Goal: Task Accomplishment & Management: Manage account settings

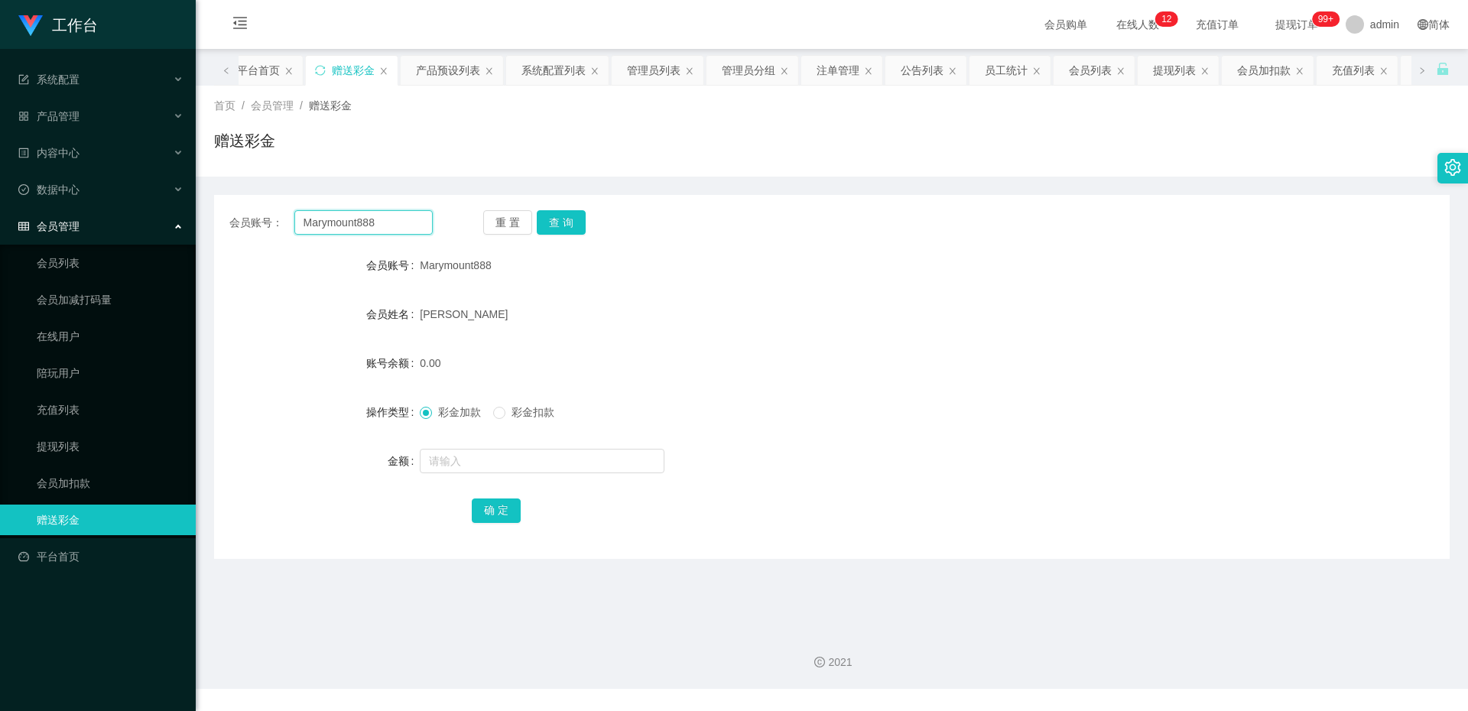
drag, startPoint x: 379, startPoint y: 226, endPoint x: 245, endPoint y: 214, distance: 134.3
click at [245, 214] on div "会员账号： Marymount888" at bounding box center [330, 222] width 203 height 24
paste input "text"
click at [346, 225] on input "text" at bounding box center [363, 222] width 138 height 24
click at [401, 224] on input "text" at bounding box center [363, 222] width 138 height 24
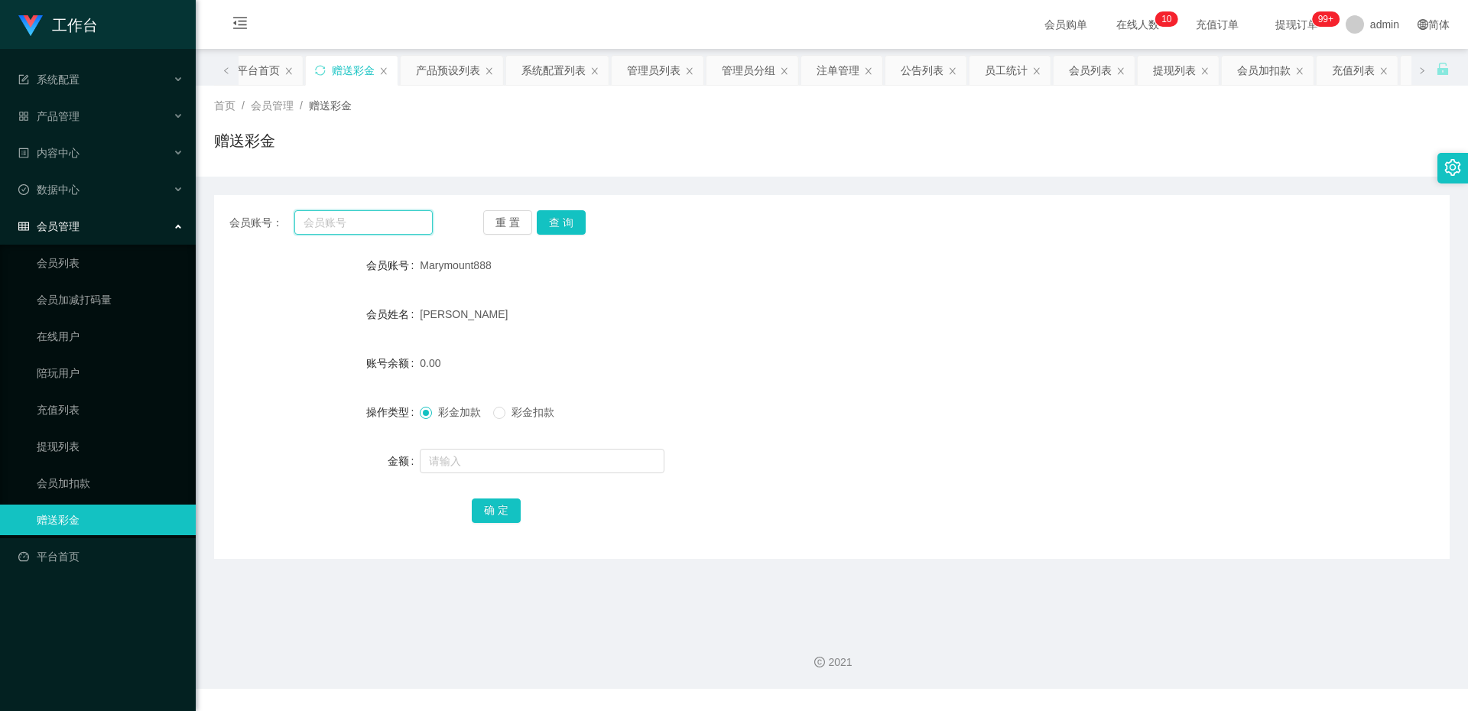
paste input "89172171"
type input "89172171"
click at [538, 229] on button "查 询" at bounding box center [561, 222] width 49 height 24
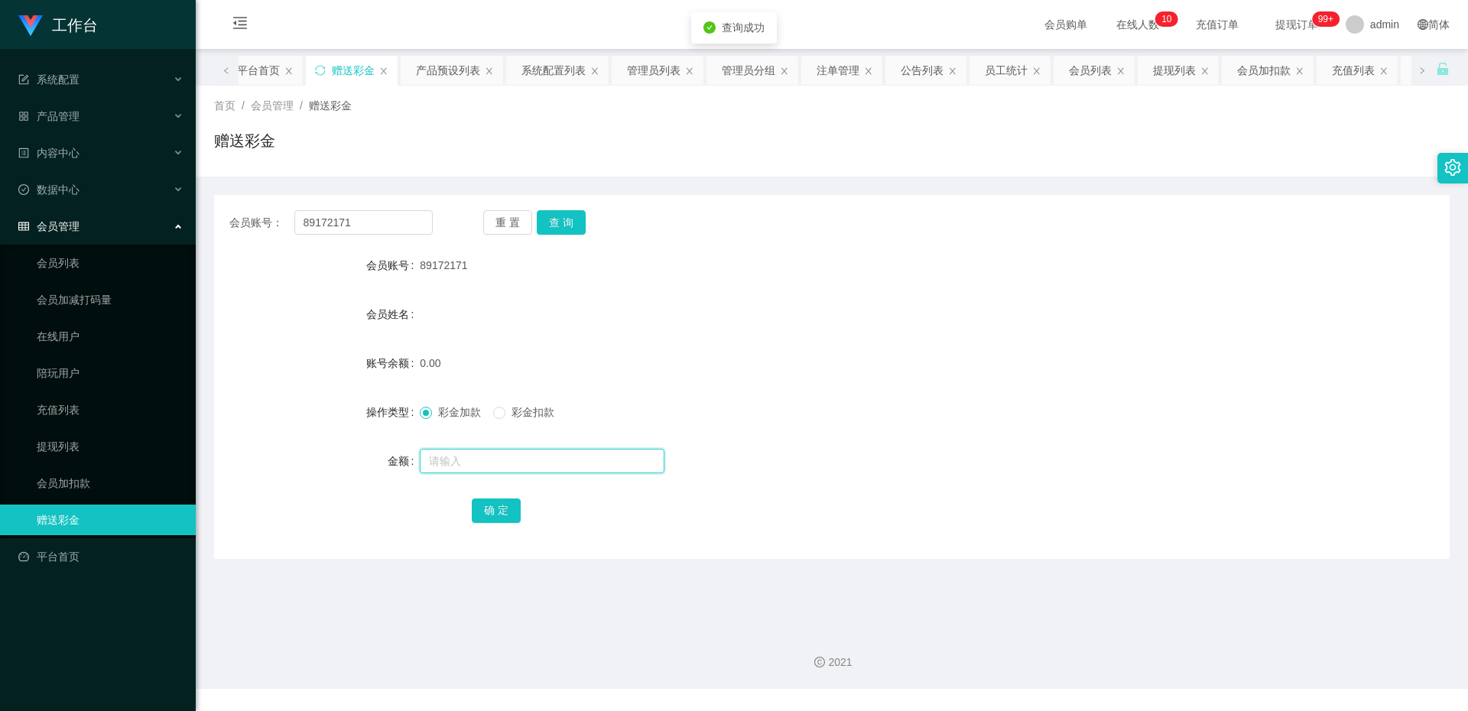
click at [485, 453] on input "text" at bounding box center [542, 461] width 245 height 24
type input "100"
click at [495, 509] on button "确 定" at bounding box center [496, 510] width 49 height 24
click at [570, 217] on button "查 询" at bounding box center [561, 222] width 49 height 24
click at [84, 119] on div "产品管理" at bounding box center [98, 116] width 196 height 31
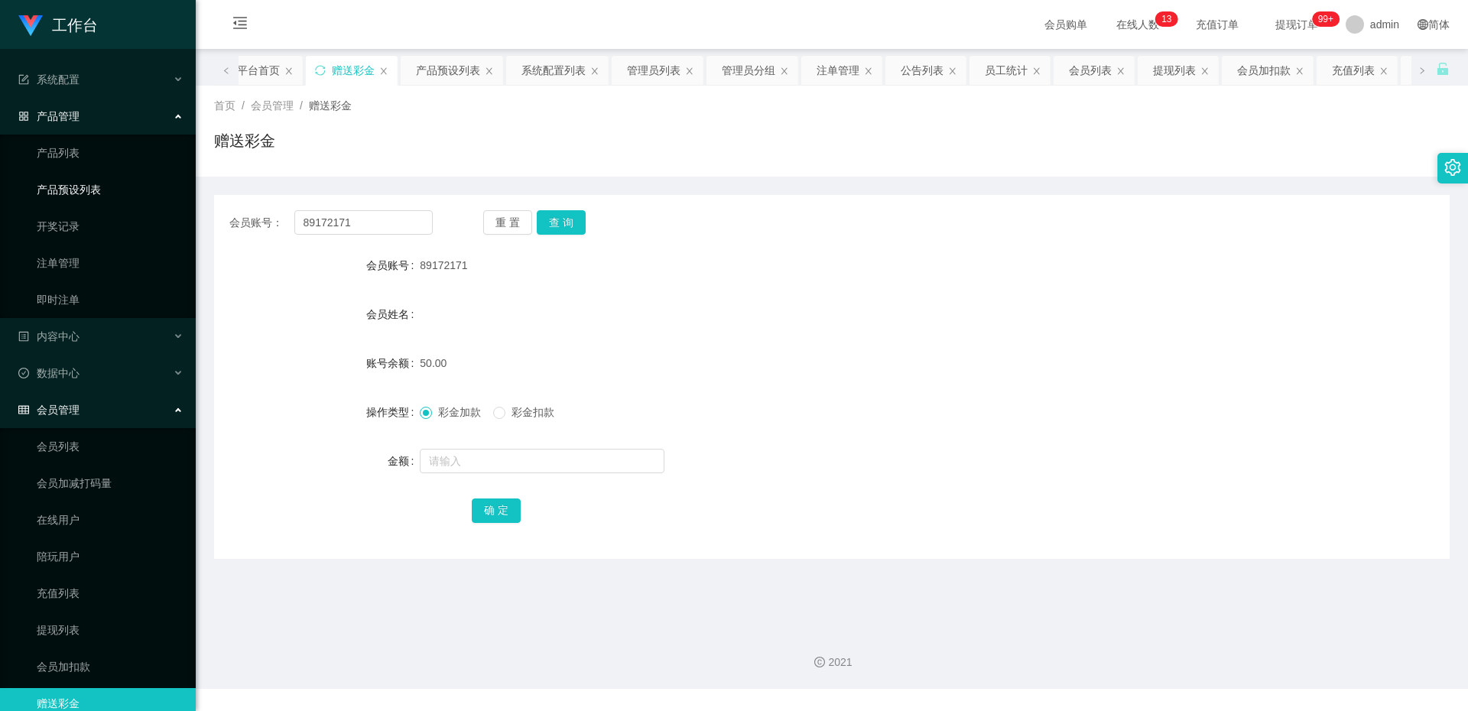
click at [97, 191] on link "产品预设列表" at bounding box center [110, 189] width 147 height 31
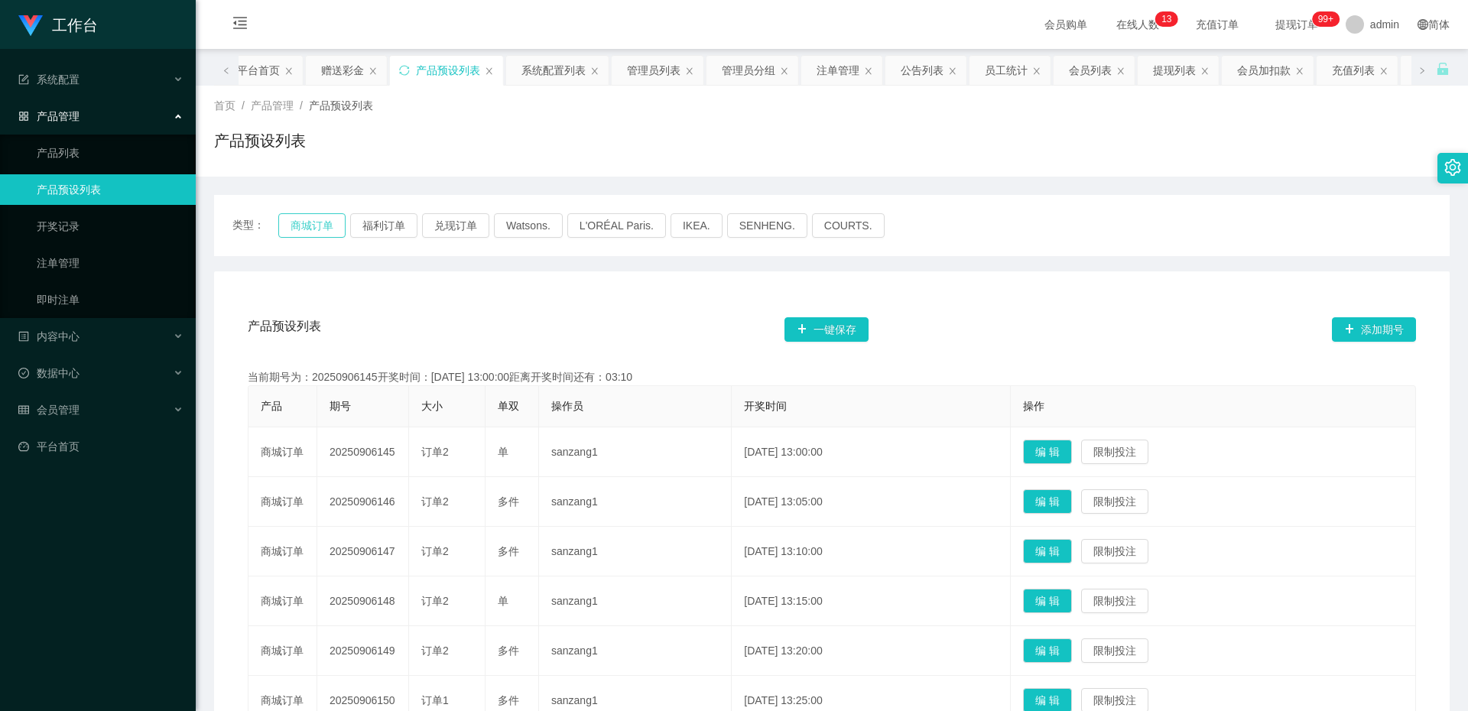
click at [317, 224] on button "商城订单" at bounding box center [311, 225] width 67 height 24
click at [106, 406] on div "会员管理" at bounding box center [98, 409] width 196 height 31
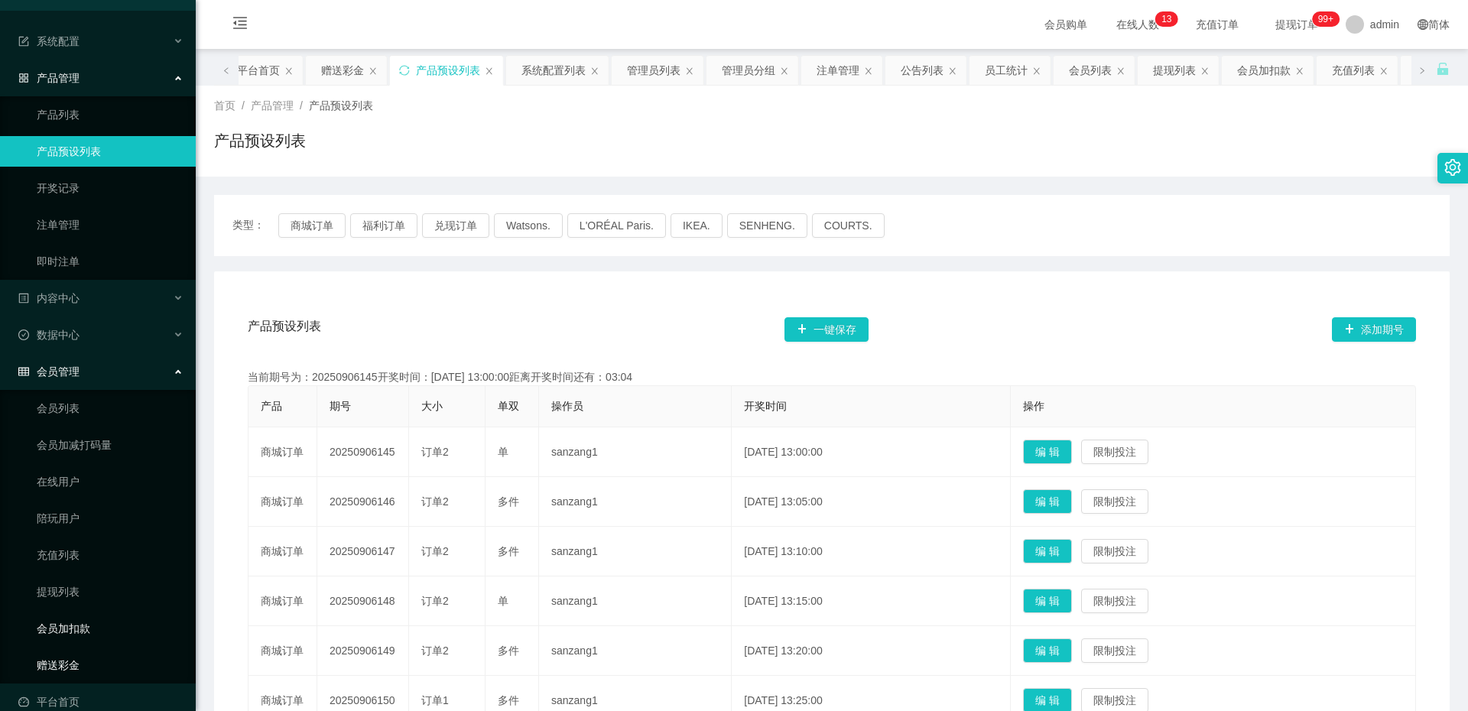
scroll to position [60, 0]
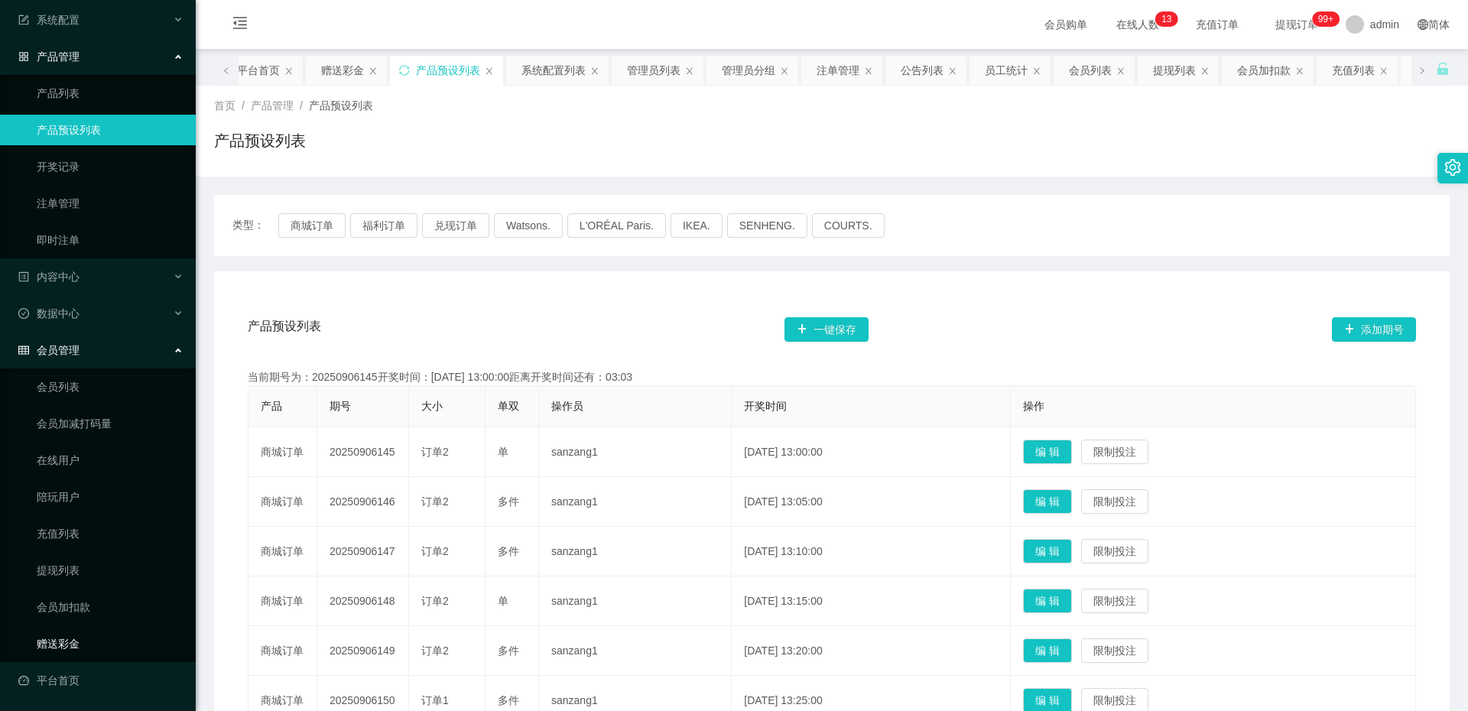
click at [85, 640] on link "赠送彩金" at bounding box center [110, 643] width 147 height 31
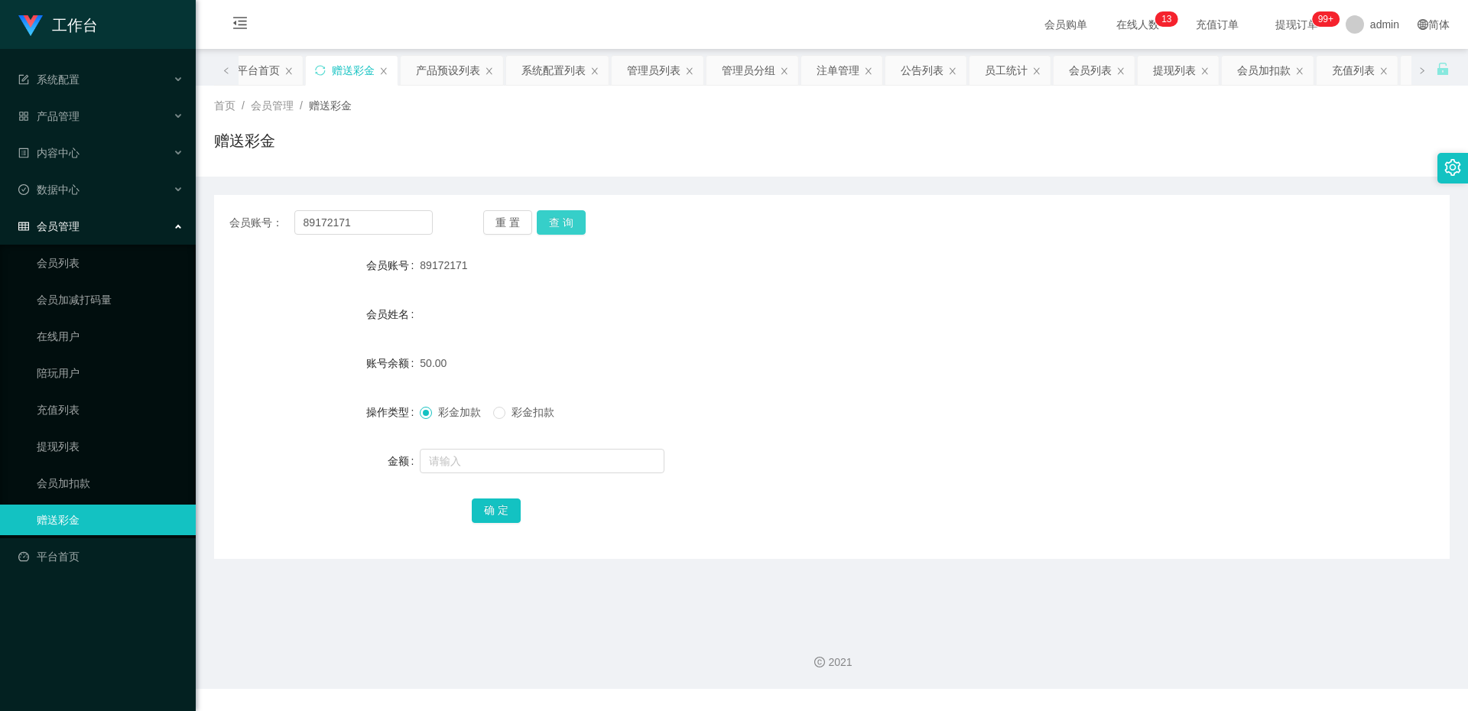
click at [567, 229] on button "查 询" at bounding box center [561, 222] width 49 height 24
click at [486, 469] on input "text" at bounding box center [542, 461] width 245 height 24
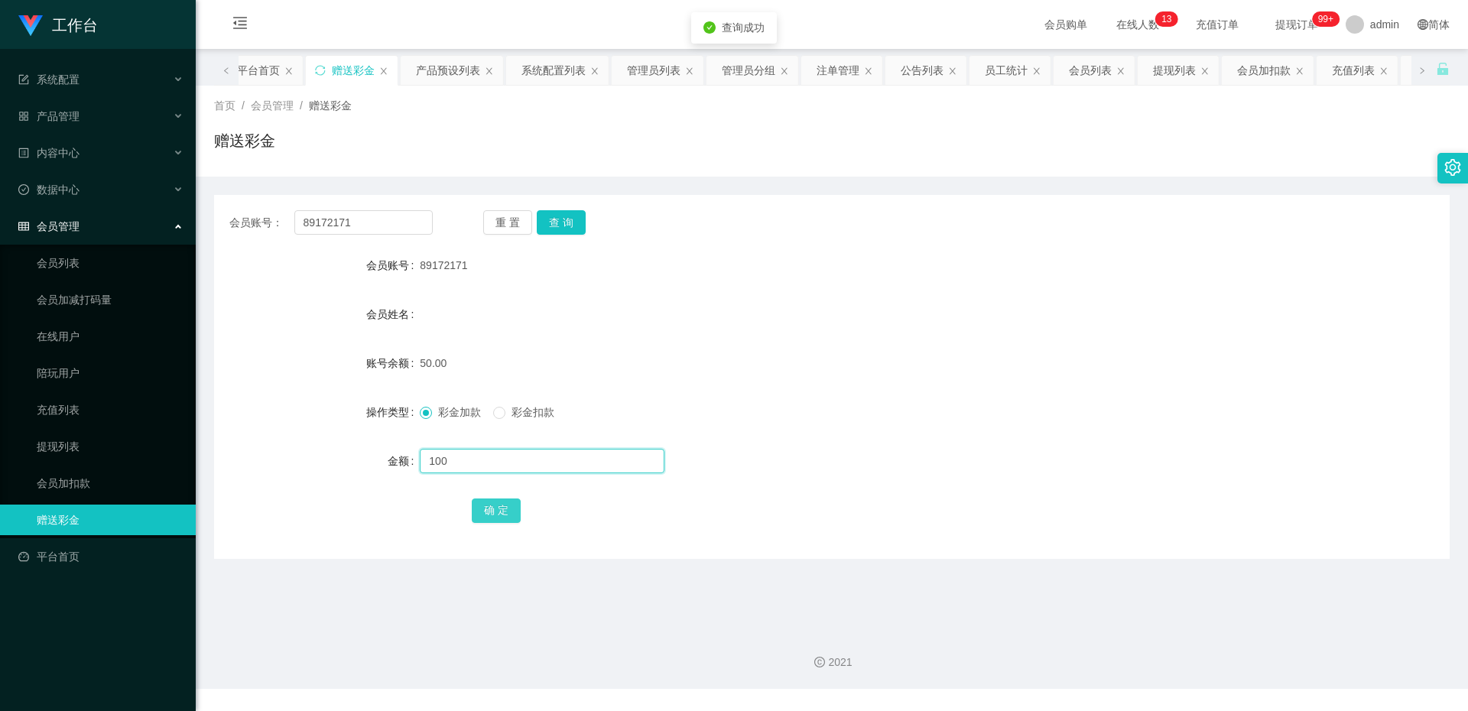
type input "100"
click at [491, 498] on button "确 定" at bounding box center [496, 510] width 49 height 24
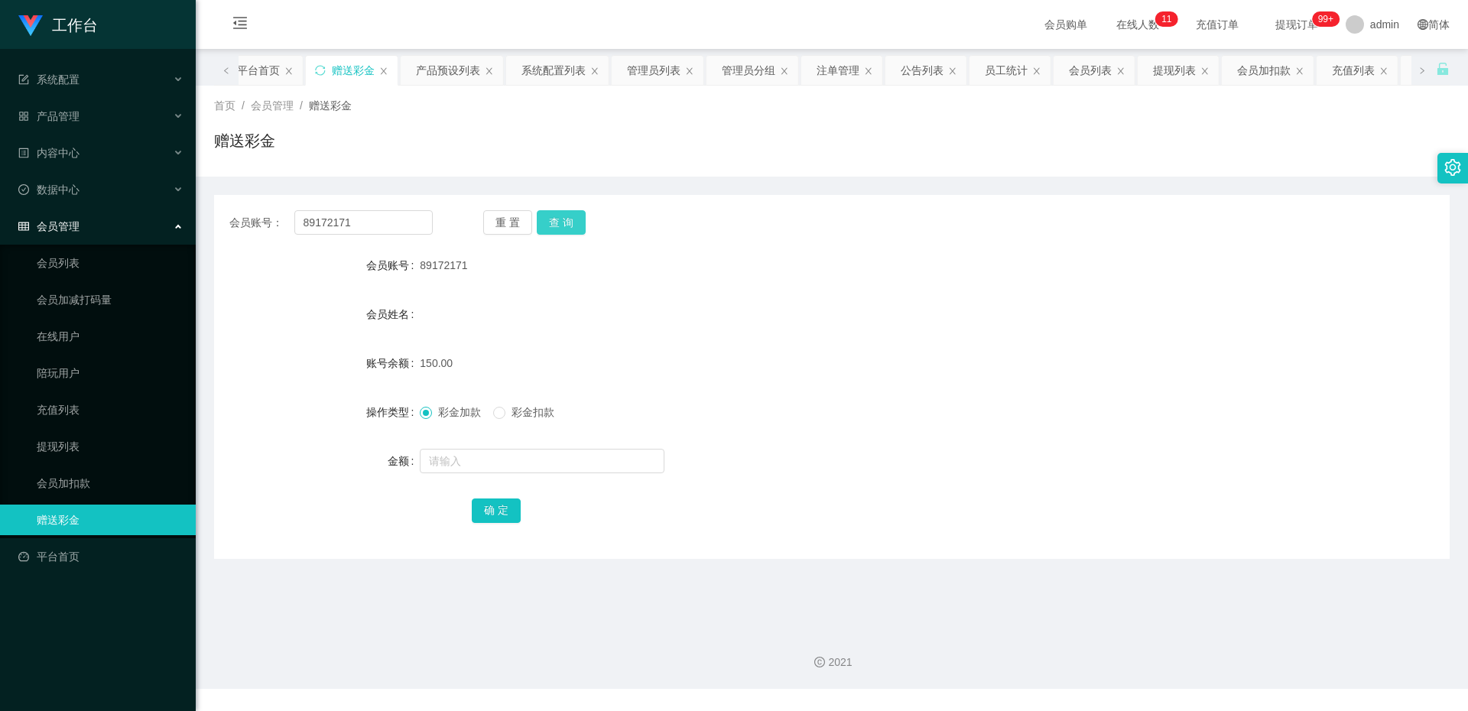
click at [574, 225] on button "查 询" at bounding box center [561, 222] width 49 height 24
click at [568, 219] on button "查 询" at bounding box center [561, 222] width 49 height 24
drag, startPoint x: 416, startPoint y: 227, endPoint x: 204, endPoint y: 213, distance: 212.3
click at [204, 213] on main "关闭左侧 关闭右侧 关闭其它 刷新页面 平台首页 赠送彩金 产品预设列表 系统配置列表 管理员列表 管理员分组 注单管理 公告列表 员工统计 会员列表 提现列…" at bounding box center [832, 333] width 1272 height 569
paste input "⏳帐户有效时间为15分钟，金额为100 💰 🧾请您在时限内完成转账，并发送交易截图📷及付款人姓名给我⚠️转账时禁止备注！ ⚠️ 若超时需重新获取新的帐户进行操…"
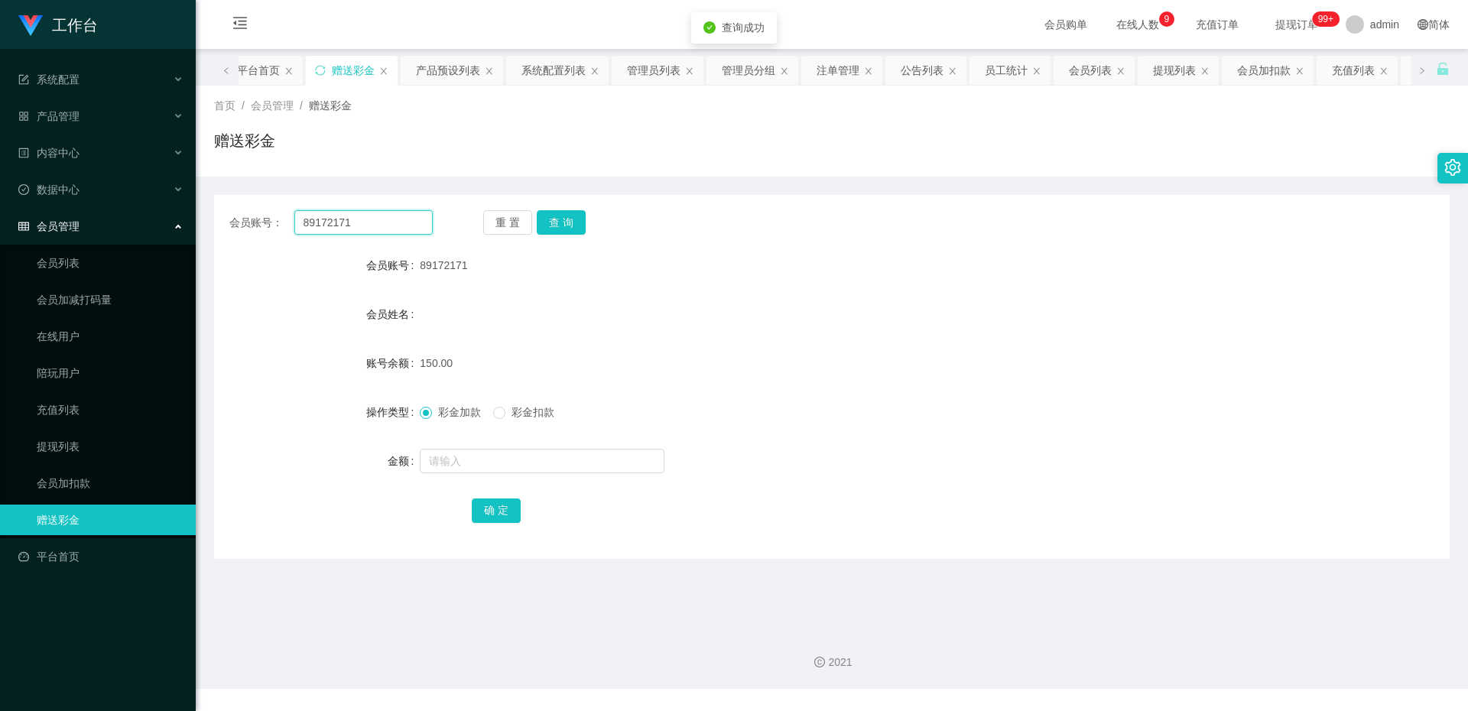
type input "⏳帐户有效时间为15分钟，金额为100 💰 🧾请您在时限内完成转账，并发送交易截图📷及付款人姓名给我⚠️转账时禁止备注！ ⚠️ 若超时需重新获取新的帐户进行操…"
drag, startPoint x: 421, startPoint y: 220, endPoint x: 80, endPoint y: 226, distance: 341.0
click at [80, 226] on section "工作台 系统配置 产品管理 产品列表 产品预设列表 开奖记录 注单管理 即时注单 内容中心 站内信 公告列表 活动列表 数据中心 员工统计 团队统计 会员管理…" at bounding box center [734, 344] width 1468 height 689
paste input "⏳帐户有效时间为15分钟，金额为100 💰 🧾请您在时限内完成转账，并发送交易截图📷及付款人姓名给我⚠️转账时禁止备注！ ⚠️ 若超时需重新获取新的帐户进行操…"
type input "⏳帐户有效时间为15分钟，金额为100 💰 🧾请您在时限内完成转账，并发送交易截图📷及付款人姓名给我⚠️转账时禁止备注！ ⚠️ 若超时需重新获取新的帐户进行操…"
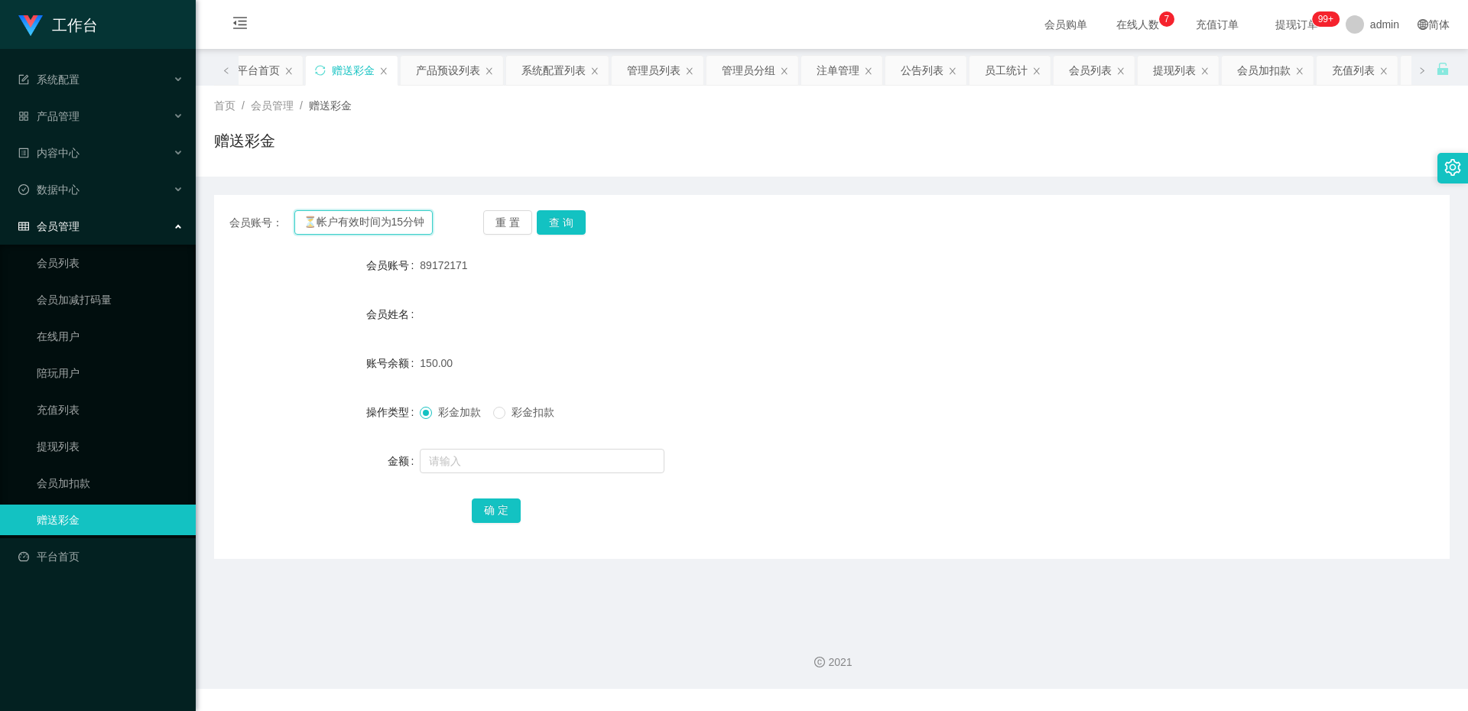
drag, startPoint x: 427, startPoint y: 223, endPoint x: 0, endPoint y: 229, distance: 427.4
click at [0, 227] on section "工作台 系统配置 产品管理 产品列表 产品预设列表 开奖记录 注单管理 即时注单 内容中心 站内信 公告列表 活动列表 数据中心 员工统计 团队统计 会员管理…" at bounding box center [734, 344] width 1468 height 689
click at [381, 219] on input "text" at bounding box center [363, 222] width 138 height 24
click at [564, 224] on button "查 询" at bounding box center [561, 222] width 49 height 24
drag, startPoint x: 485, startPoint y: 268, endPoint x: 420, endPoint y: 267, distance: 65.0
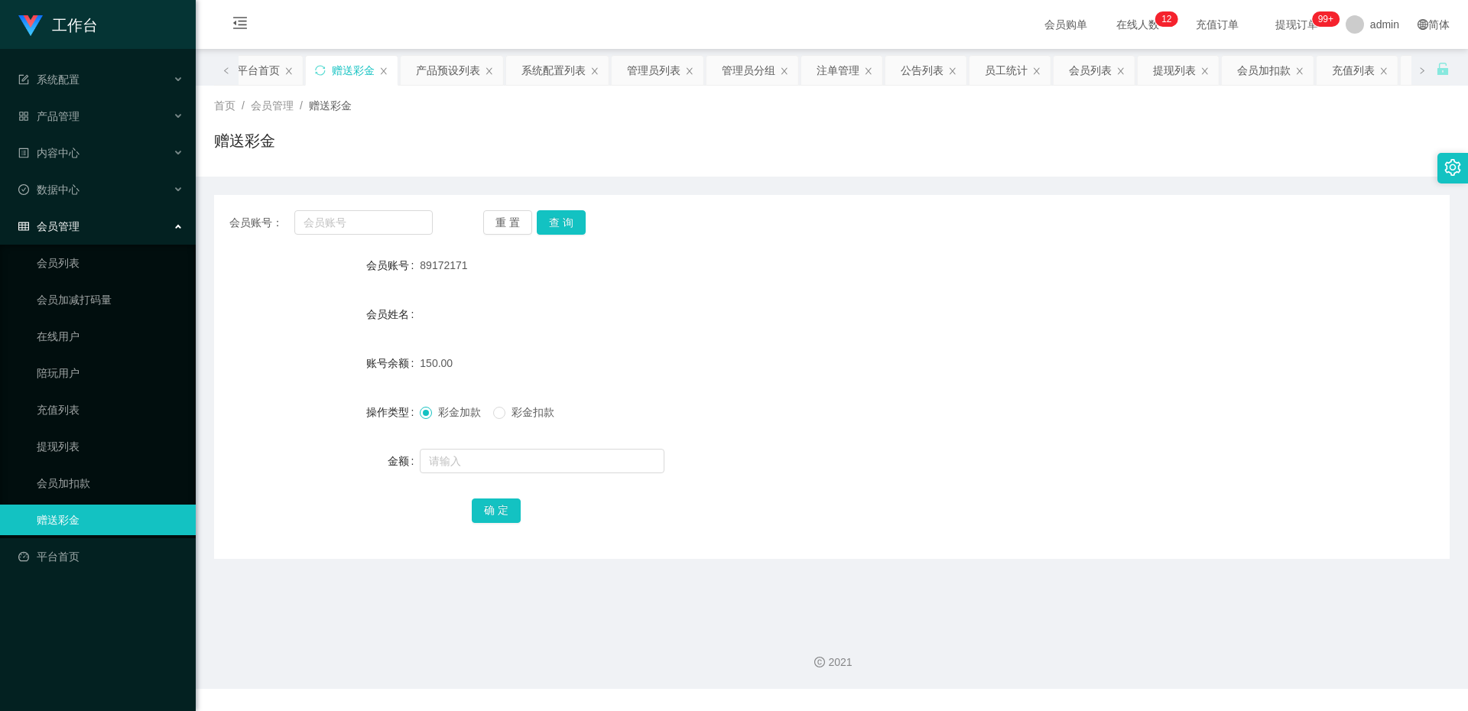
click at [420, 267] on div "89172171" at bounding box center [780, 265] width 721 height 31
copy span "89172171"
click at [552, 228] on button "查 询" at bounding box center [561, 222] width 49 height 24
click at [574, 236] on div "会员账号： 重 置 查 询 会员账号 89172171 会员姓名 账号余额 150.00 操作类型 彩金加款 彩金扣款 金额 确 定" at bounding box center [831, 377] width 1235 height 364
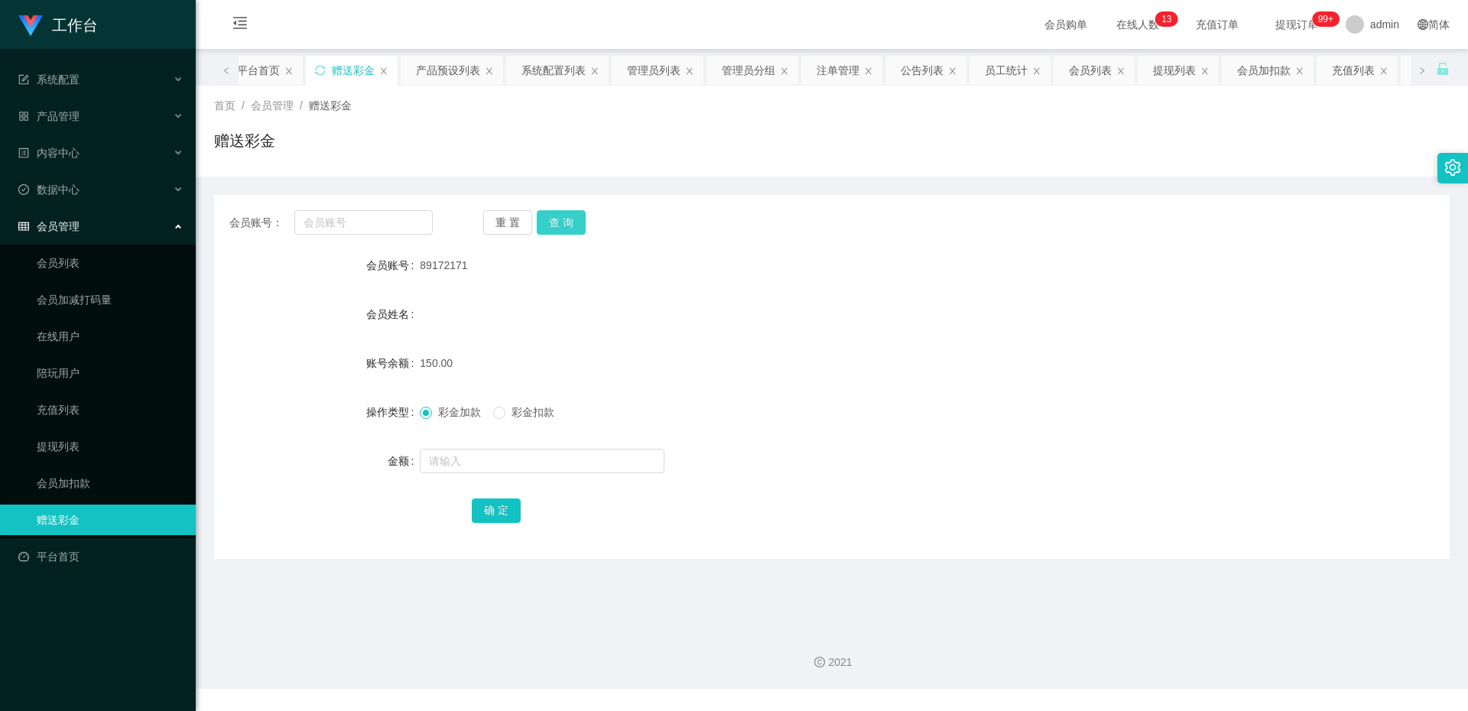
click at [574, 222] on button "查 询" at bounding box center [561, 222] width 49 height 24
click at [563, 222] on button "查 询" at bounding box center [561, 222] width 49 height 24
drag, startPoint x: 492, startPoint y: 261, endPoint x: 416, endPoint y: 265, distance: 75.8
click at [416, 265] on div "会员账号 89172171" at bounding box center [831, 265] width 1235 height 31
copy div "会员账号 89172171"
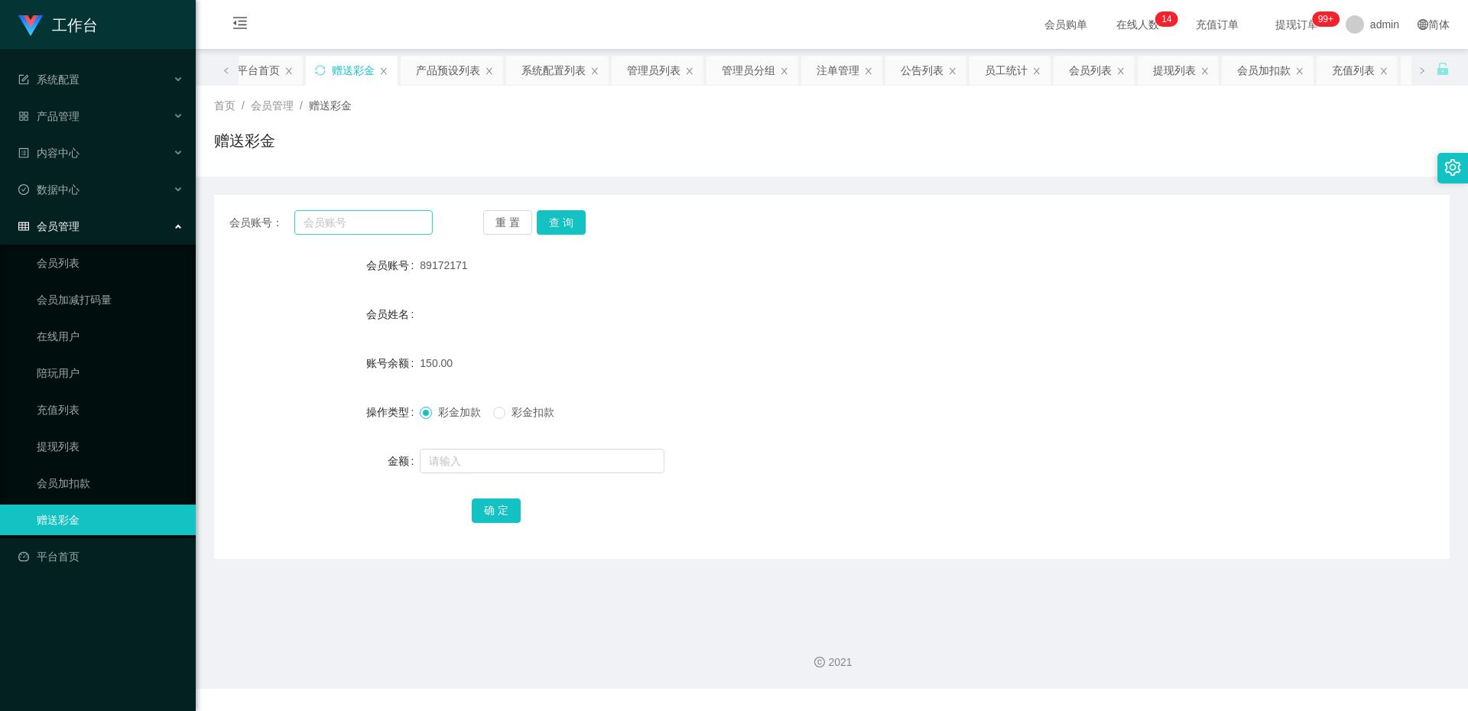
drag, startPoint x: 405, startPoint y: 209, endPoint x: 398, endPoint y: 214, distance: 8.3
click at [405, 209] on div "会员账号： 重 置 查 询 会员账号 89172171 会员姓名 账号余额 150.00 操作类型 彩金加款 彩金扣款 金额 确 定" at bounding box center [831, 377] width 1235 height 364
click at [398, 220] on input "text" at bounding box center [363, 222] width 138 height 24
paste input "89172171"
click at [548, 229] on button "查 询" at bounding box center [561, 222] width 49 height 24
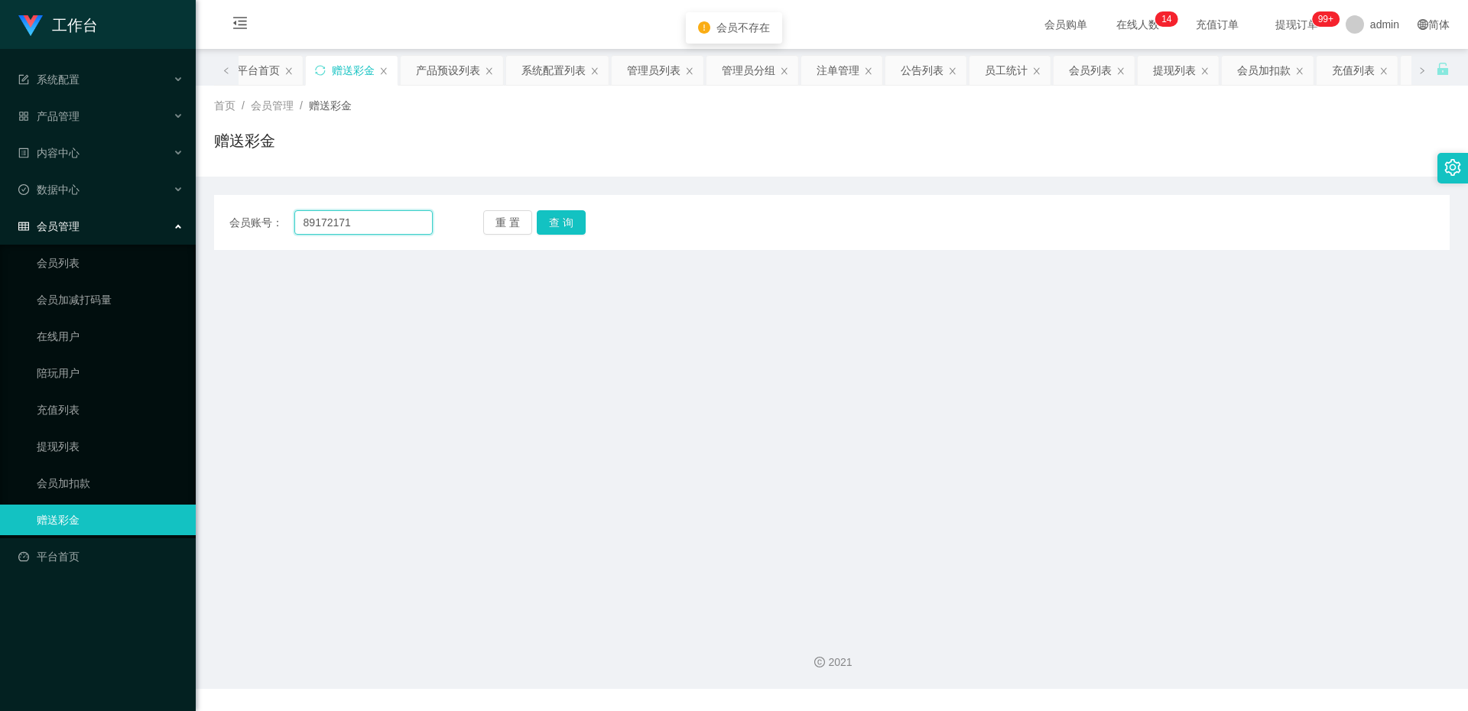
drag, startPoint x: 309, startPoint y: 228, endPoint x: 324, endPoint y: 226, distance: 15.5
click at [309, 227] on input "89172171" at bounding box center [363, 222] width 138 height 24
type input "89172171"
click at [571, 229] on button "查 询" at bounding box center [561, 222] width 49 height 24
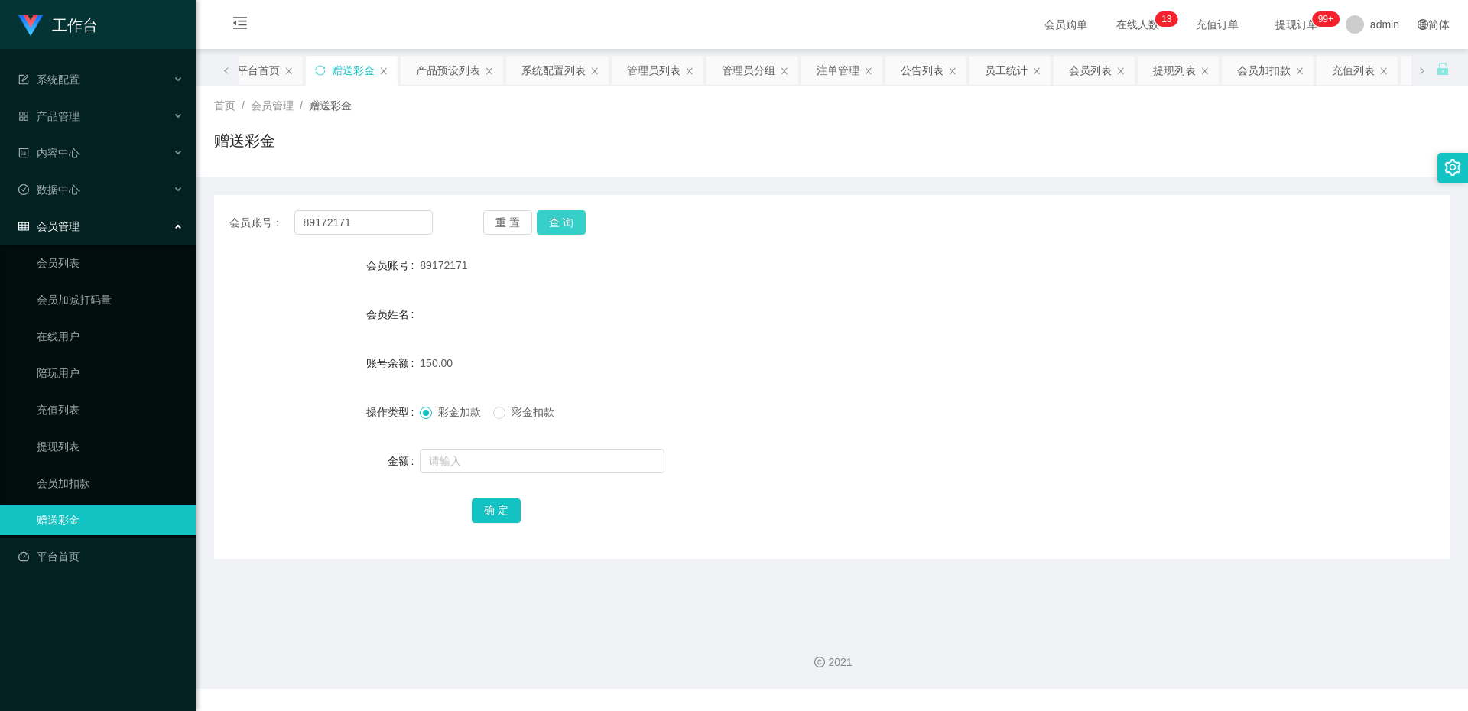
click at [556, 222] on button "查 询" at bounding box center [561, 222] width 49 height 24
click at [89, 442] on link "提现列表" at bounding box center [110, 446] width 147 height 31
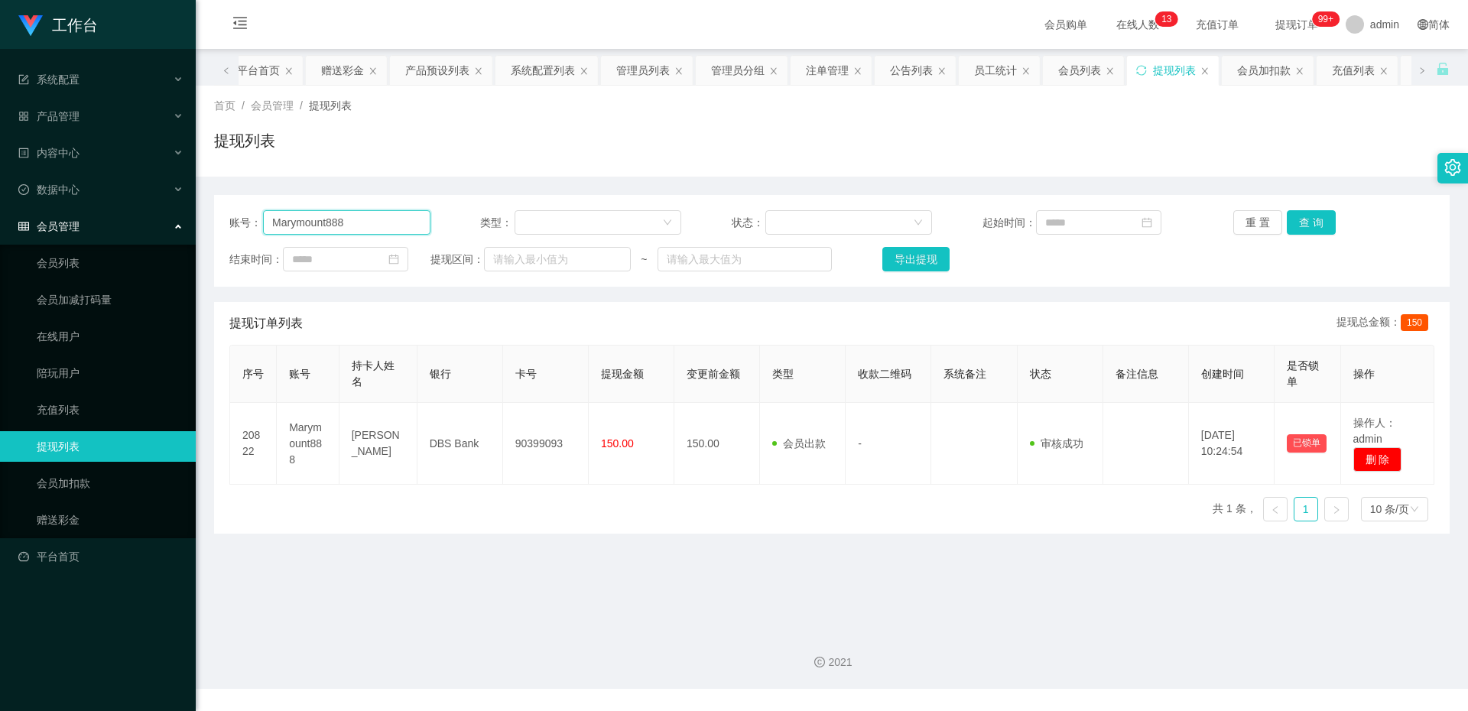
drag, startPoint x: 358, startPoint y: 218, endPoint x: 174, endPoint y: 221, distance: 184.3
click at [174, 221] on section "工作台 系统配置 产品管理 产品列表 产品预设列表 开奖记录 注单管理 即时注单 内容中心 站内信 公告列表 活动列表 数据中心 员工统计 团队统计 会员管理…" at bounding box center [734, 344] width 1468 height 689
type input "v"
paste input "89172171"
click at [1305, 229] on button "查 询" at bounding box center [1311, 222] width 49 height 24
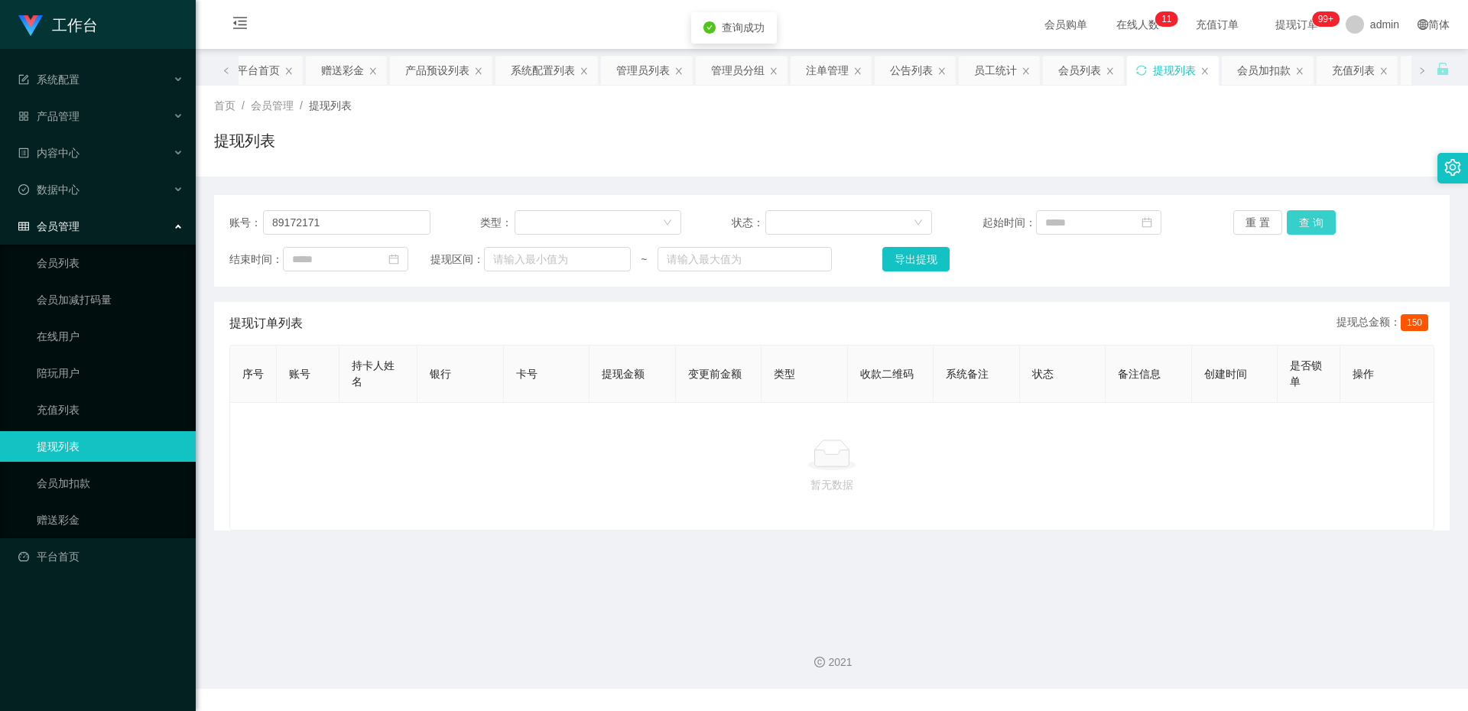
click at [1303, 229] on button "查 询" at bounding box center [1311, 222] width 49 height 24
click at [271, 229] on input "89172171" at bounding box center [346, 222] width 167 height 24
type input "89172171"
click at [1294, 223] on button "查 询" at bounding box center [1311, 222] width 49 height 24
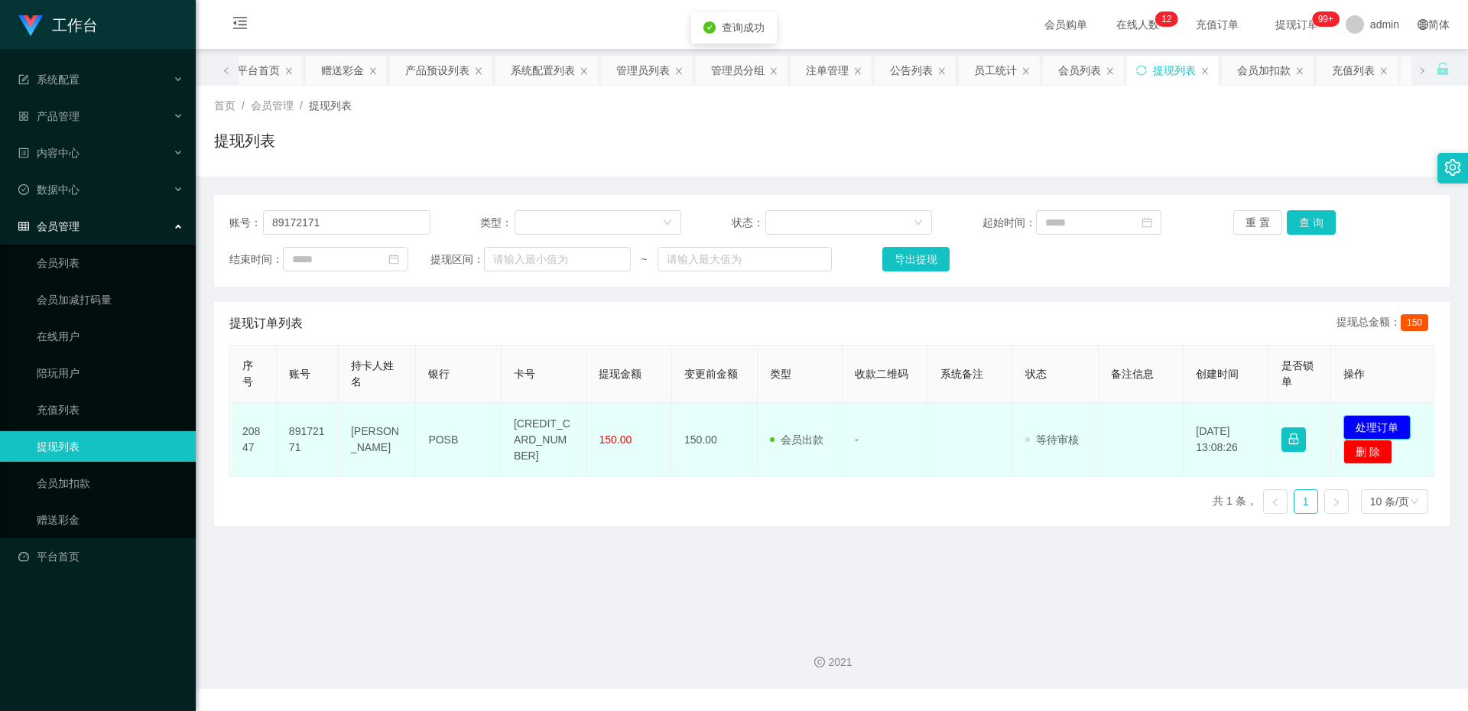
click at [1359, 420] on button "处理订单" at bounding box center [1376, 427] width 67 height 24
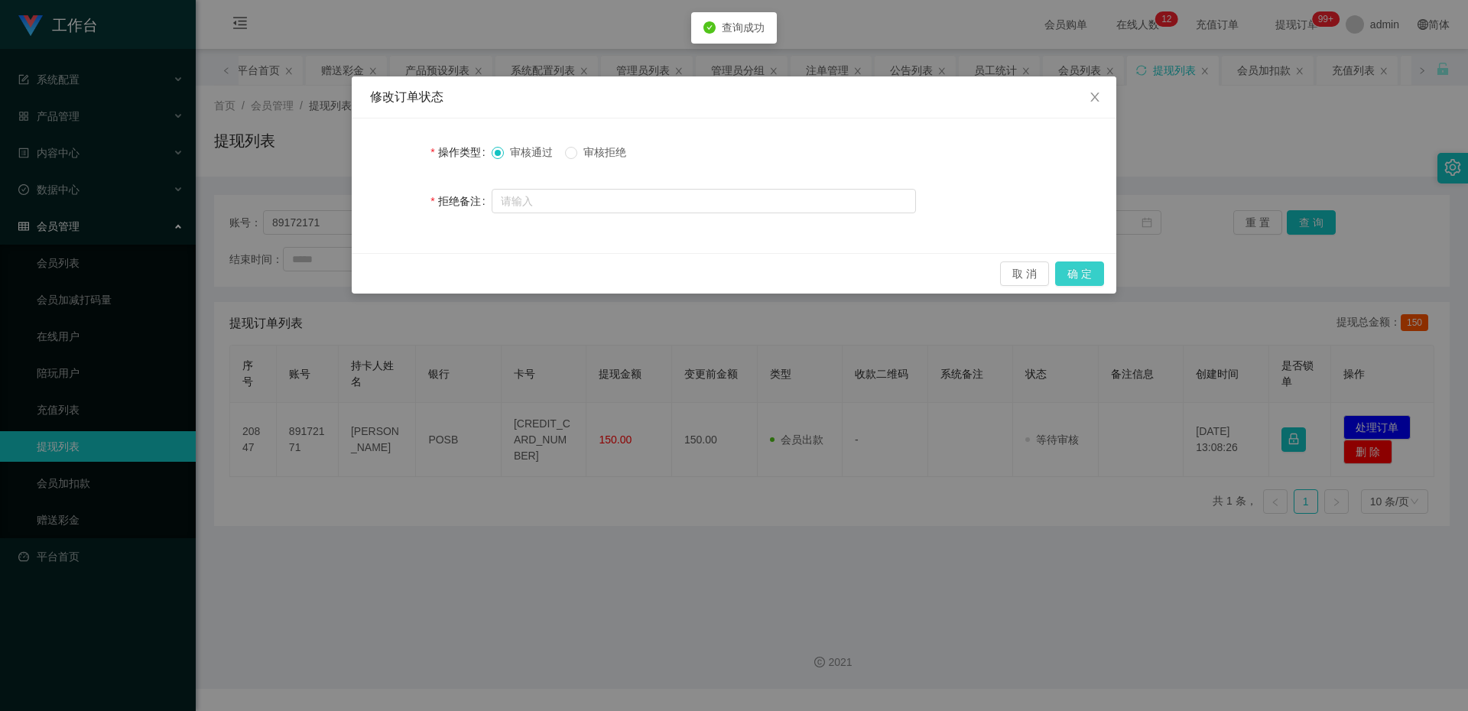
click at [1084, 280] on button "确 定" at bounding box center [1079, 273] width 49 height 24
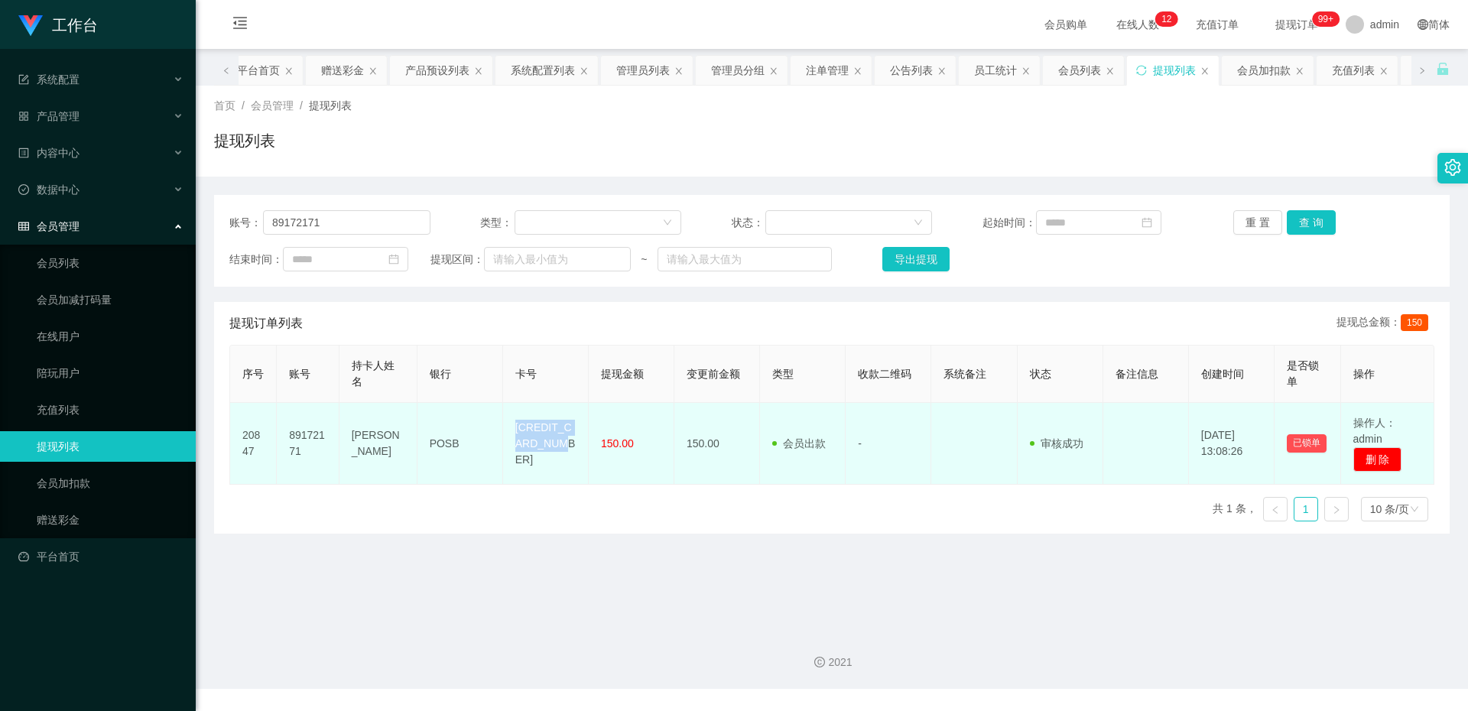
drag, startPoint x: 576, startPoint y: 453, endPoint x: 498, endPoint y: 417, distance: 85.5
click at [498, 417] on tr "20847 89172171 [PERSON_NAME] POSB 4628450032821770 150.00 150.00 会员出款 人工取款 - 审核…" at bounding box center [832, 444] width 1204 height 82
copy tr "[CREDIT_CARD_NUMBER]"
click at [438, 442] on td "POSB" at bounding box center [460, 444] width 86 height 82
drag, startPoint x: 462, startPoint y: 448, endPoint x: 421, endPoint y: 443, distance: 40.8
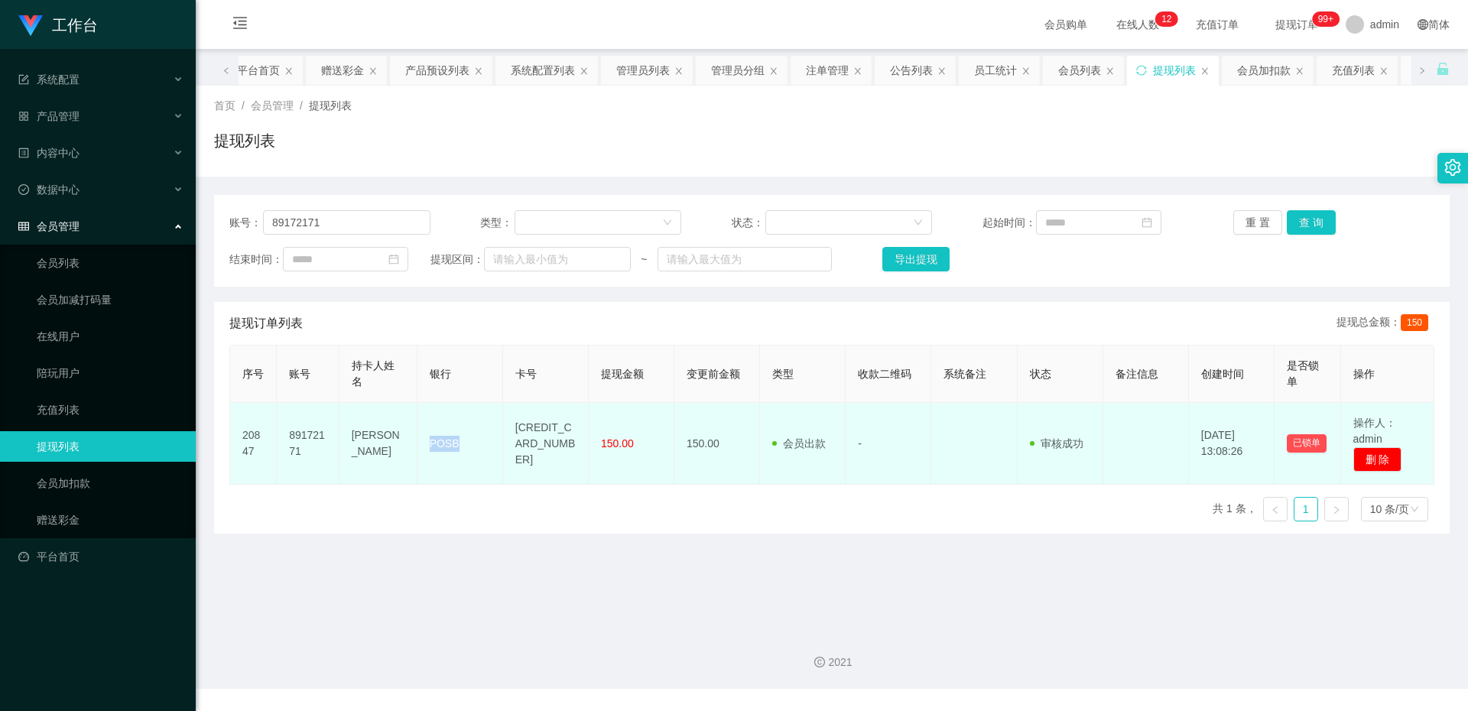
click at [421, 443] on td "POSB" at bounding box center [460, 444] width 86 height 82
copy td "POSB"
click at [407, 470] on td "[PERSON_NAME]" at bounding box center [378, 444] width 78 height 82
drag, startPoint x: 374, startPoint y: 457, endPoint x: 351, endPoint y: 418, distance: 45.2
click at [351, 418] on td "[PERSON_NAME]" at bounding box center [378, 444] width 78 height 82
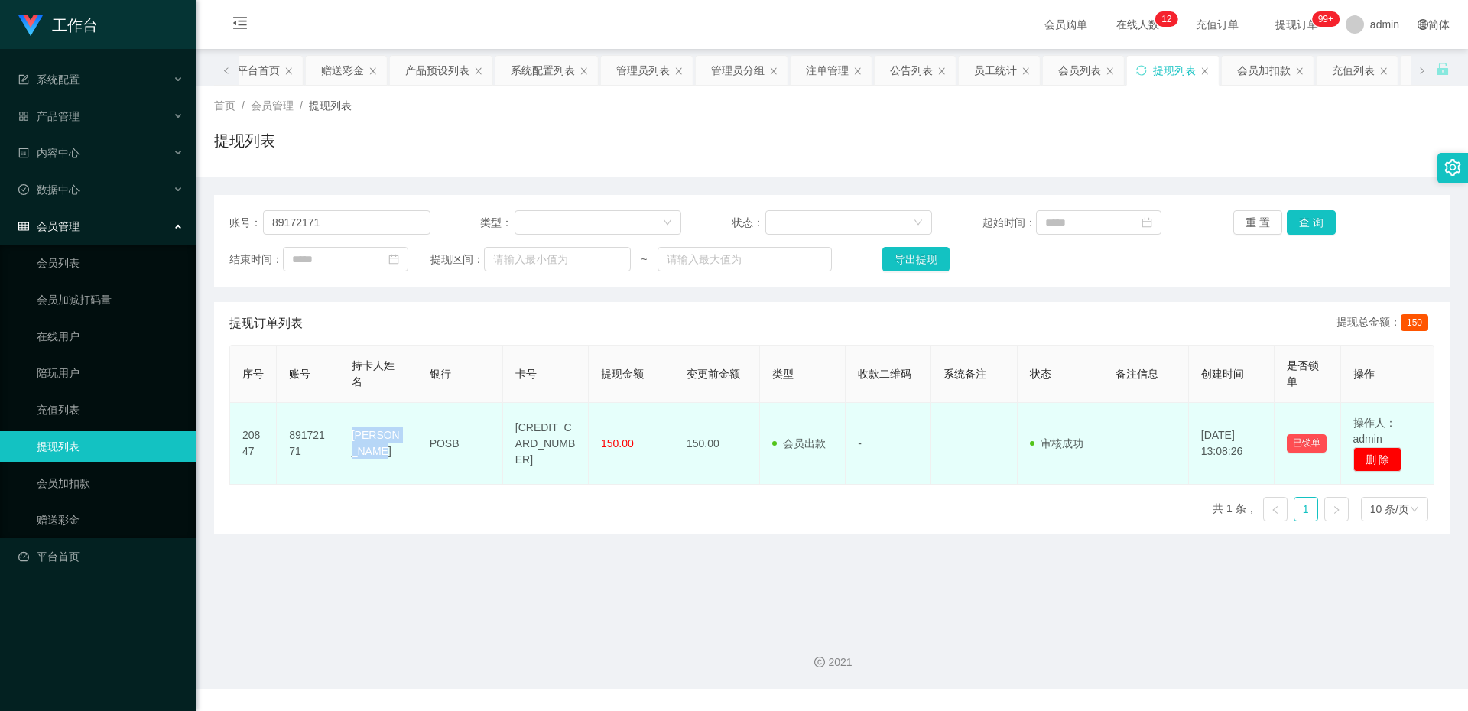
copy td "[PERSON_NAME]"
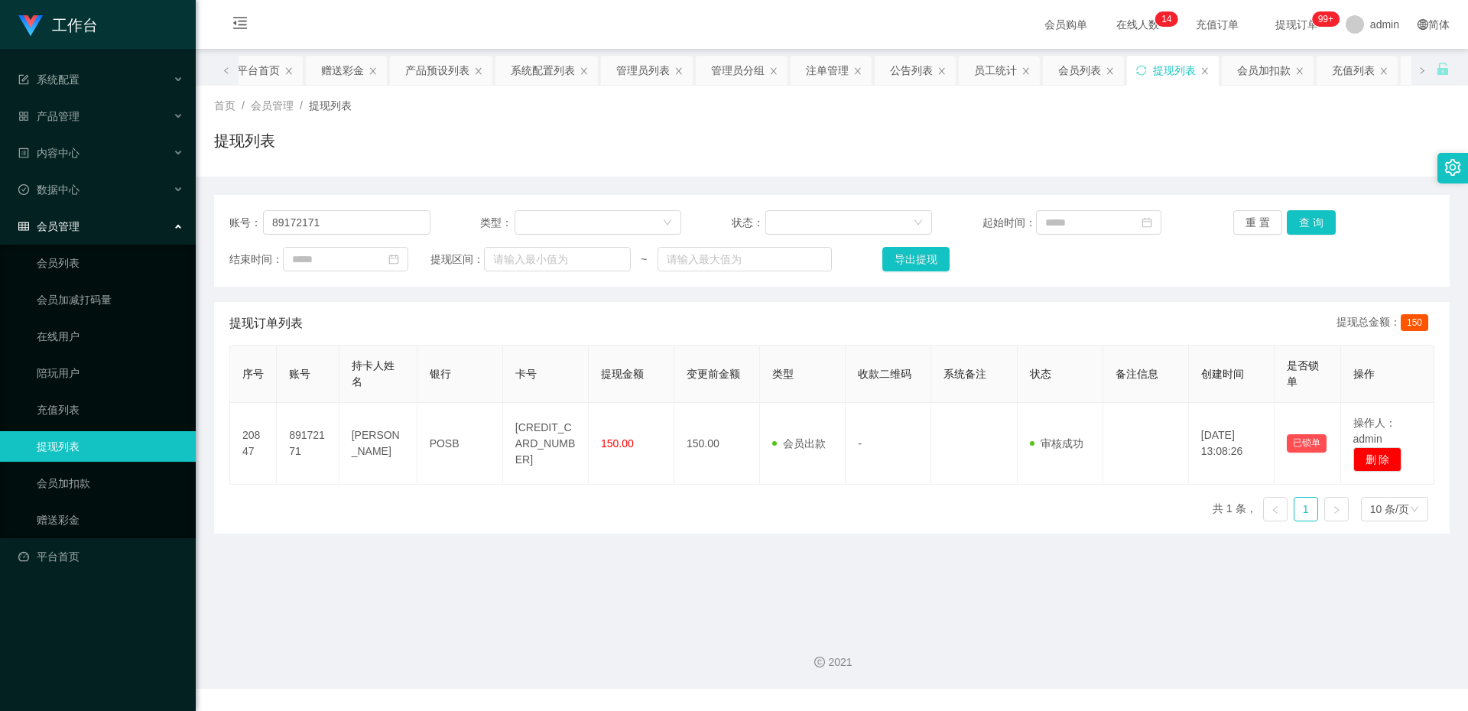
click at [670, 562] on main "关闭左侧 关闭右侧 关闭其它 刷新页面 平台首页 赠送彩金 产品预设列表 系统配置列表 管理员列表 管理员分组 注单管理 公告列表 员工统计 会员列表 提现列…" at bounding box center [832, 333] width 1272 height 569
click at [79, 523] on link "赠送彩金" at bounding box center [110, 520] width 147 height 31
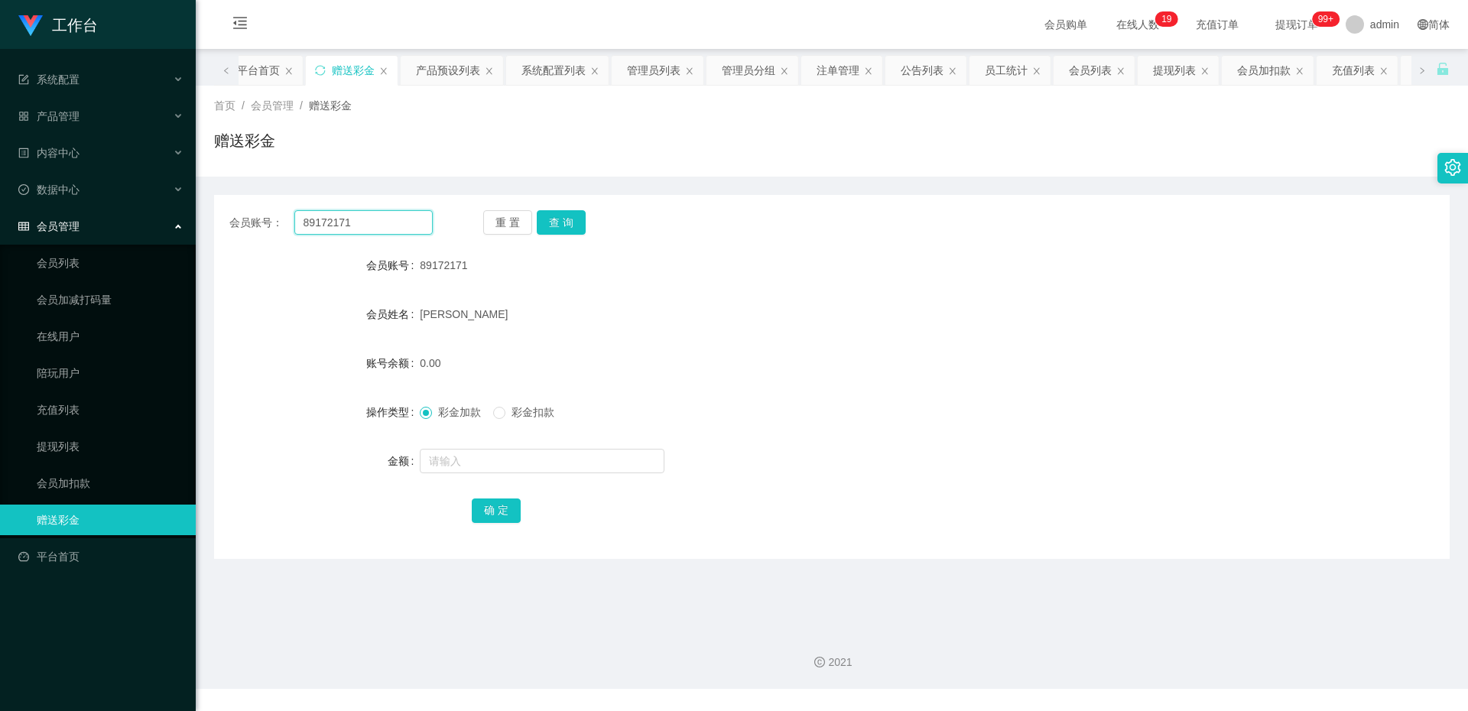
drag, startPoint x: 358, startPoint y: 220, endPoint x: 185, endPoint y: 216, distance: 172.8
click at [185, 216] on section "工作台 系统配置 产品管理 产品列表 产品预设列表 开奖记录 注单管理 即时注单 内容中心 站内信 公告列表 活动列表 数据中心 员工统计 团队统计 会员管理…" at bounding box center [734, 344] width 1468 height 689
paste input "93952009"
type input "93952009"
click at [533, 232] on div "重 置 查 询" at bounding box center [584, 222] width 203 height 24
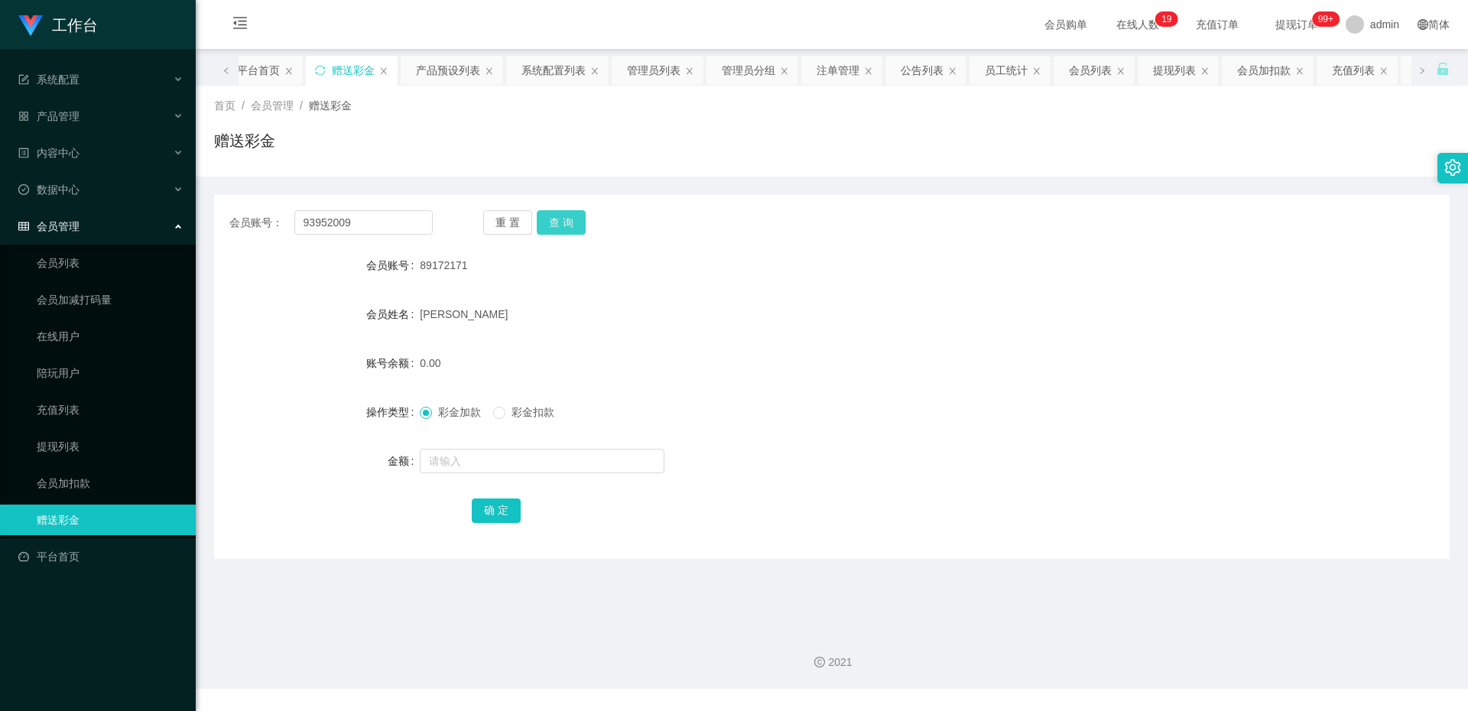
click at [544, 225] on button "查 询" at bounding box center [561, 222] width 49 height 24
click at [466, 474] on div at bounding box center [780, 461] width 721 height 31
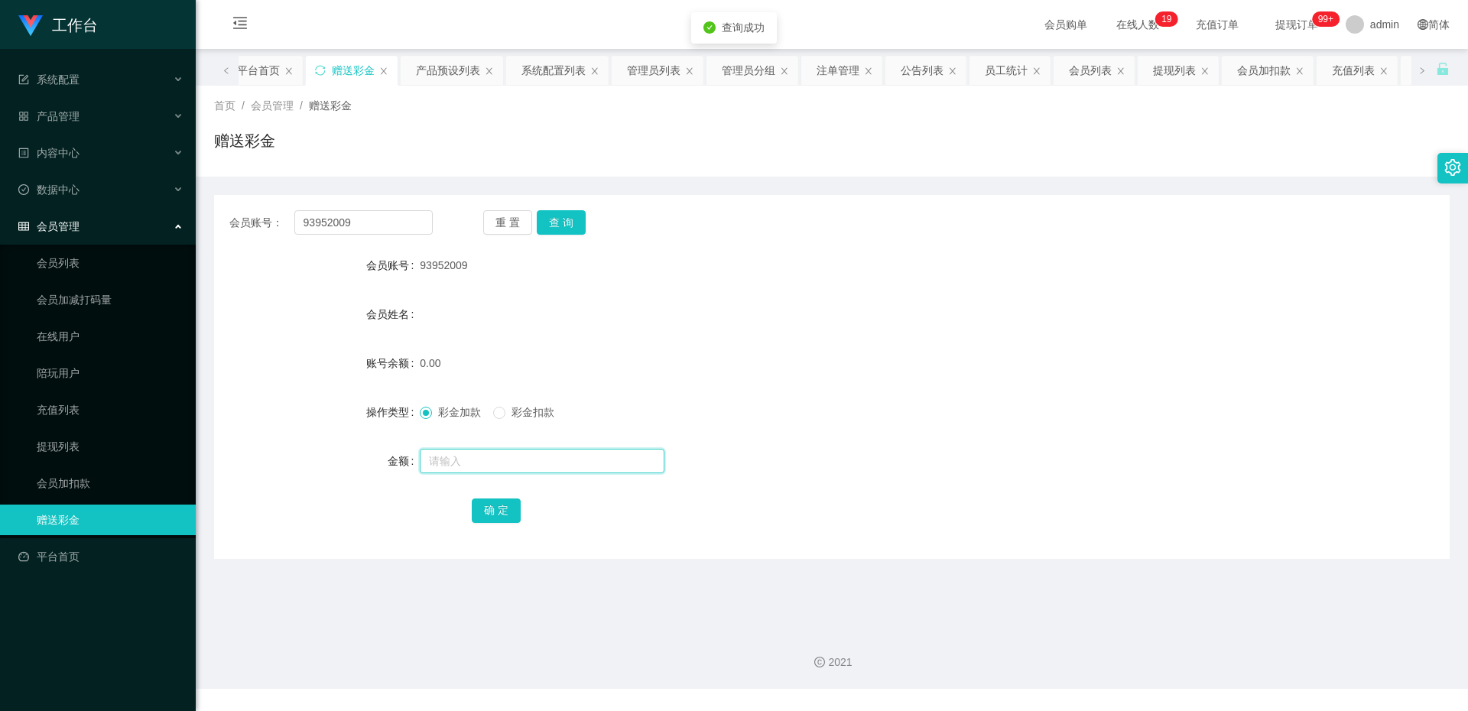
click at [473, 466] on input "text" at bounding box center [542, 461] width 245 height 24
type input "100"
click at [495, 508] on button "确 定" at bounding box center [496, 510] width 49 height 24
click at [541, 218] on button "查 询" at bounding box center [561, 222] width 49 height 24
click at [87, 106] on div "产品管理" at bounding box center [98, 116] width 196 height 31
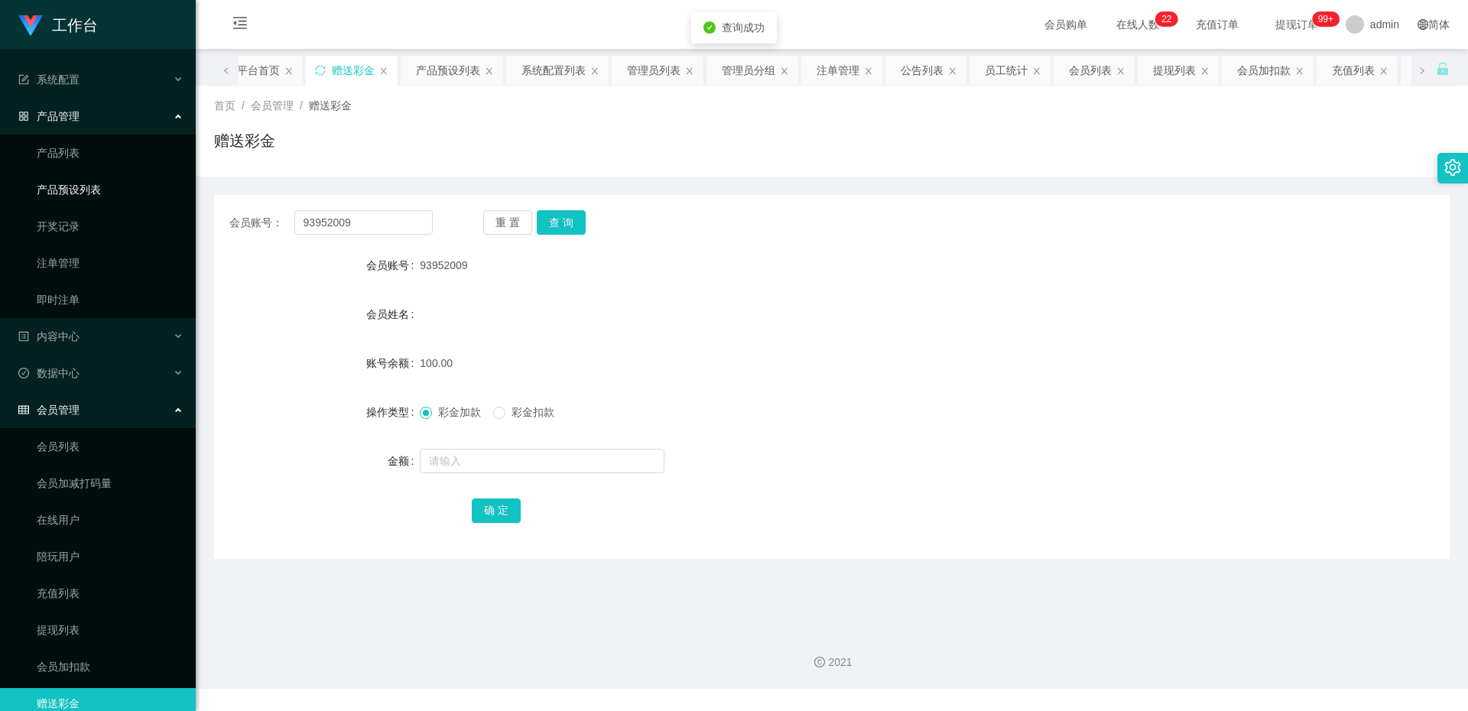
click at [130, 193] on link "产品预设列表" at bounding box center [110, 189] width 147 height 31
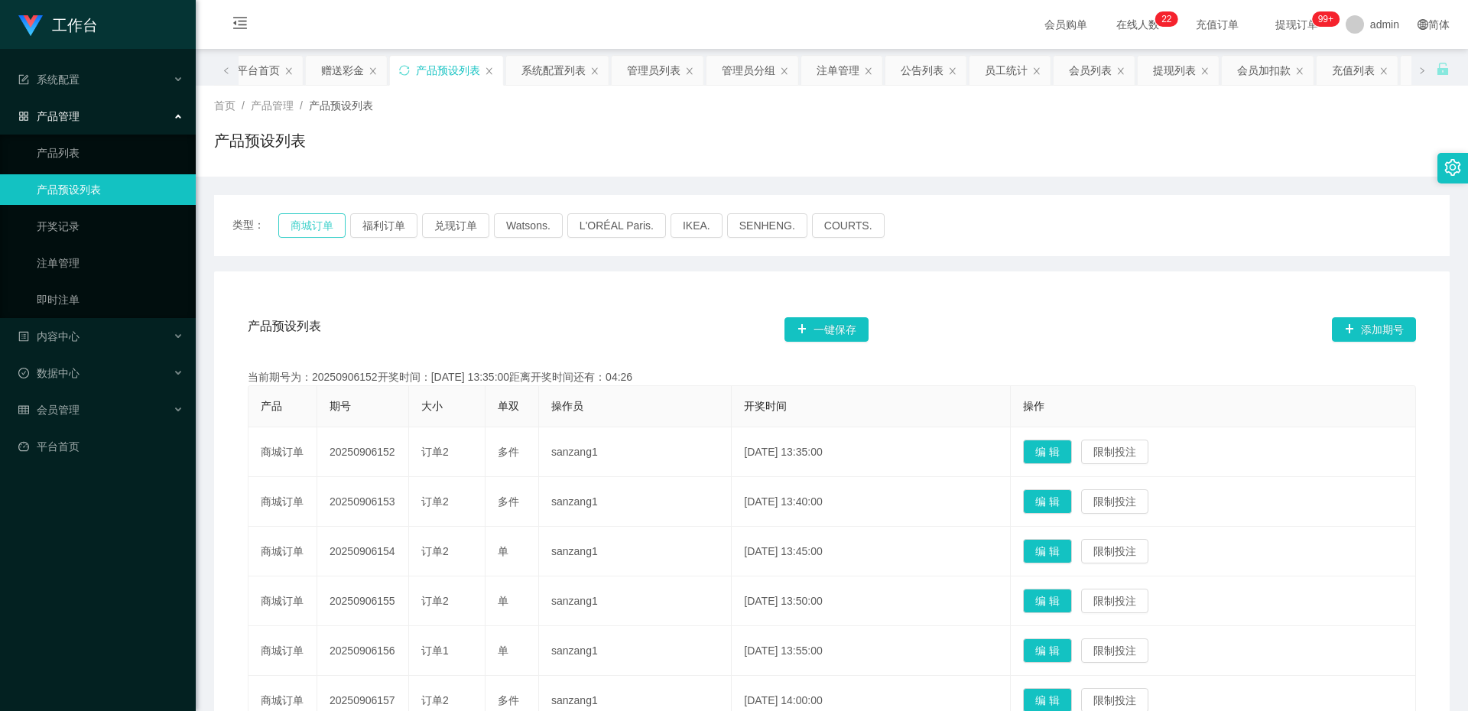
click at [300, 218] on button "商城订单" at bounding box center [311, 225] width 67 height 24
click at [323, 231] on button "商城订单" at bounding box center [311, 225] width 67 height 24
click at [78, 306] on link "即时注单" at bounding box center [110, 299] width 147 height 31
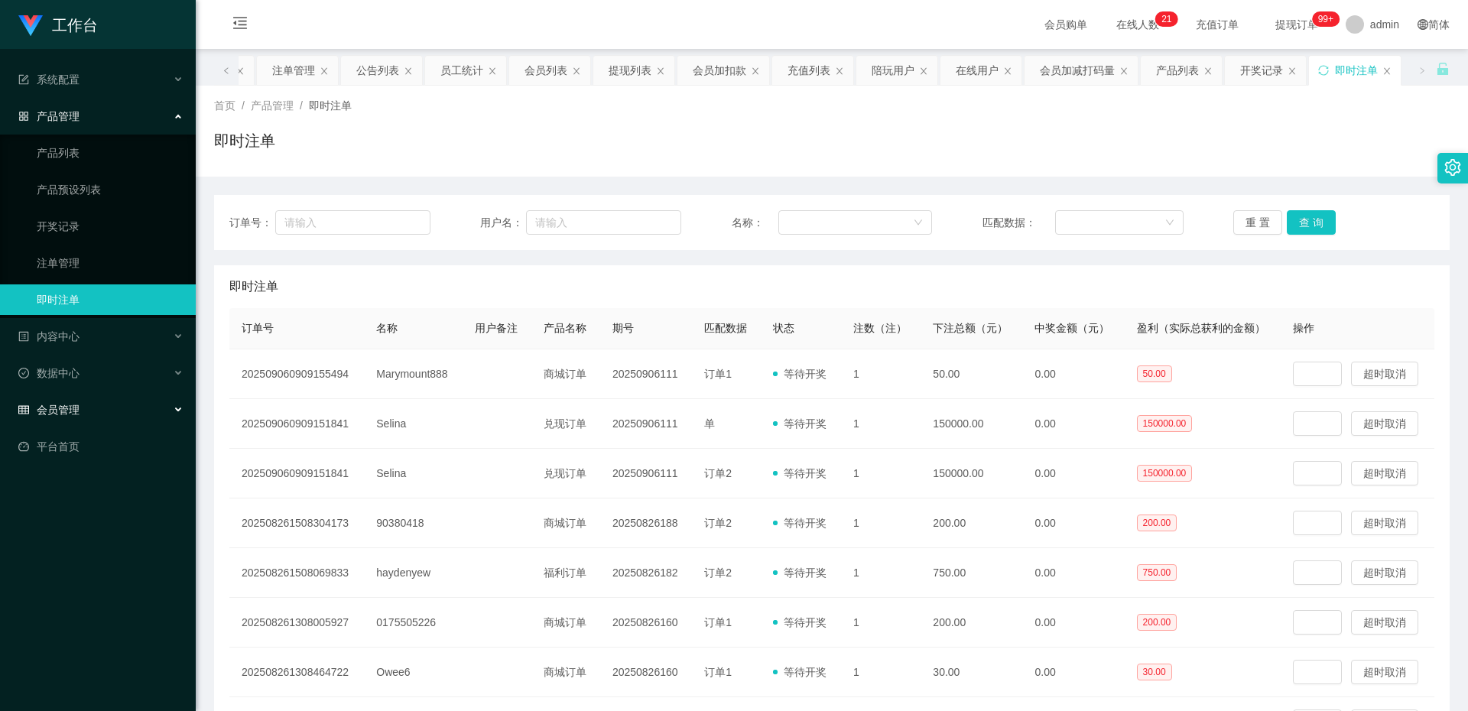
drag, startPoint x: 103, startPoint y: 411, endPoint x: 78, endPoint y: 431, distance: 32.6
click at [103, 411] on div "会员管理" at bounding box center [98, 409] width 196 height 31
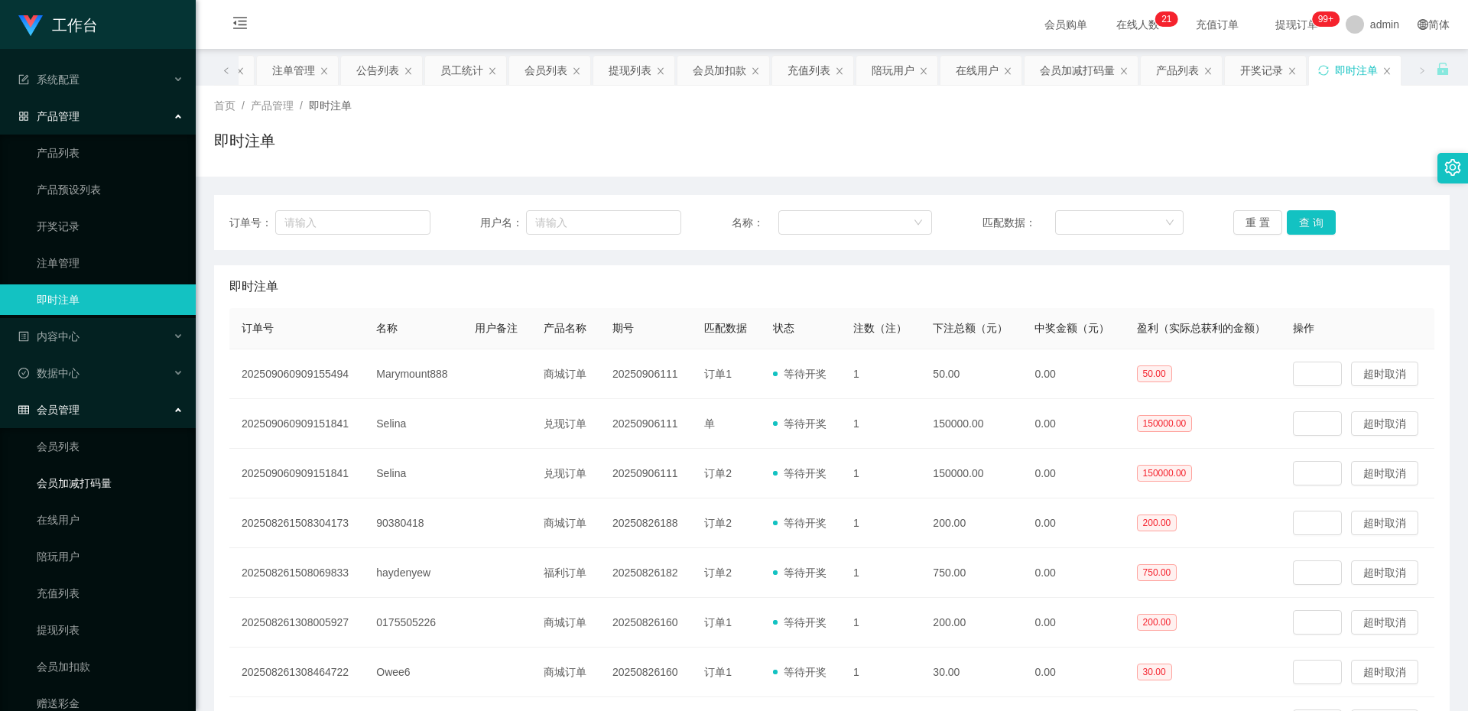
scroll to position [60, 0]
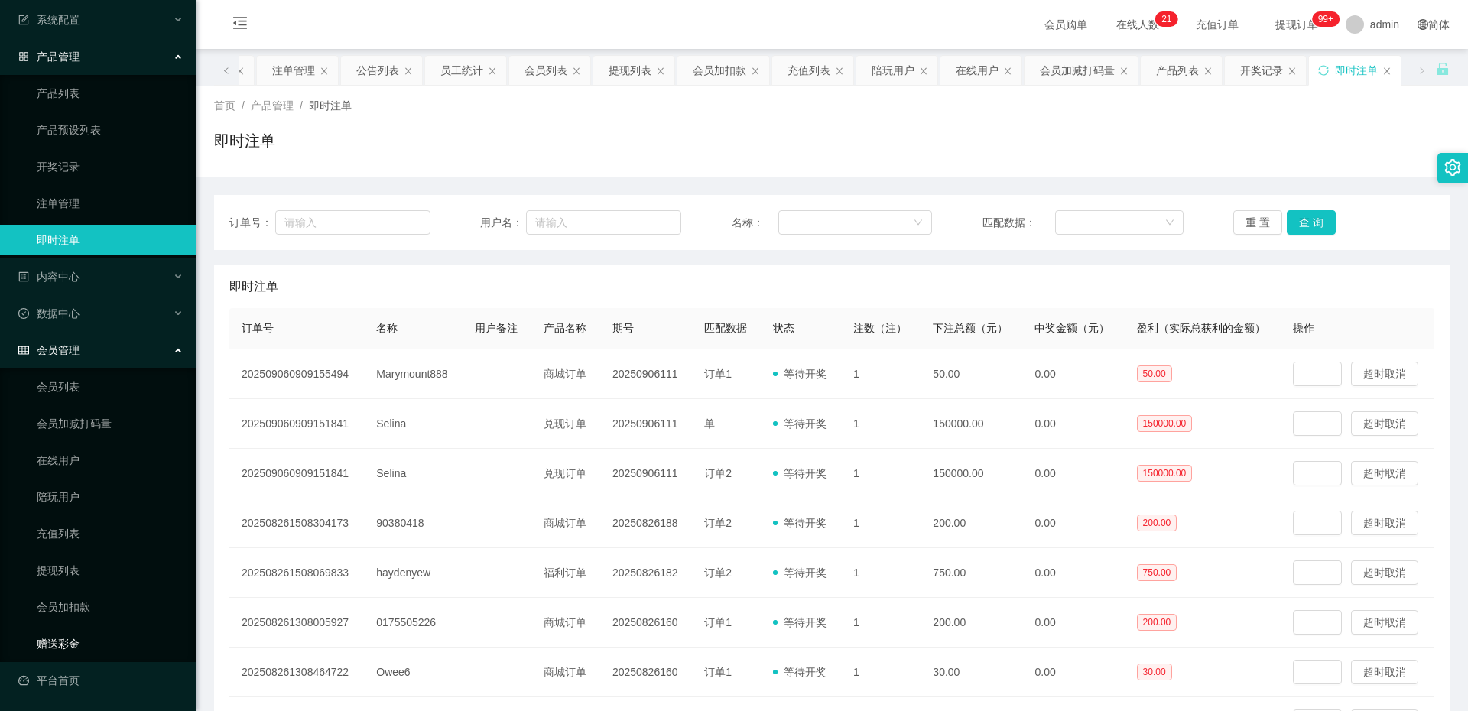
click at [65, 635] on link "赠送彩金" at bounding box center [110, 643] width 147 height 31
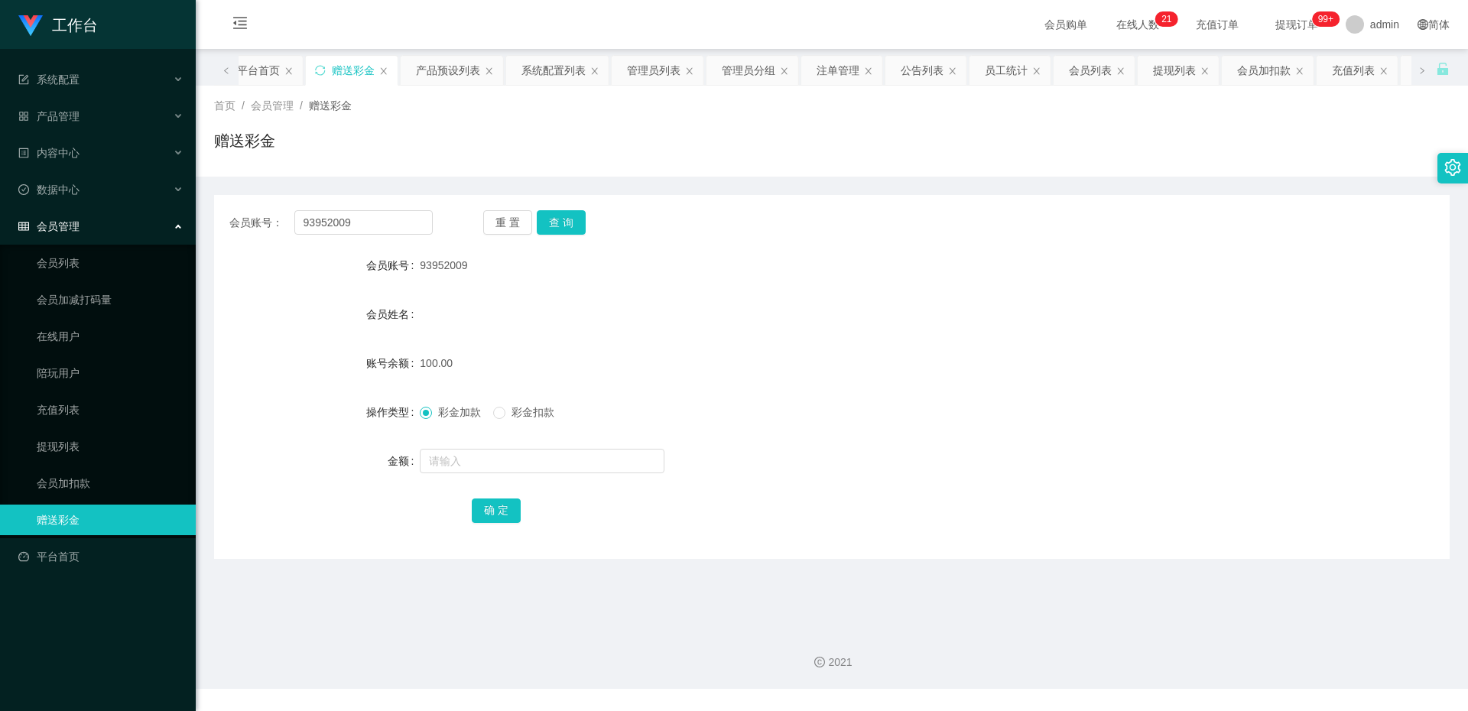
drag, startPoint x: 572, startPoint y: 236, endPoint x: 565, endPoint y: 223, distance: 14.7
click at [572, 235] on div "会员账号： 93952009 重 置 查 询 会员账号 93952009 会员姓名 账号余额 100.00 操作类型 彩金加款 彩金扣款 金额 确 定" at bounding box center [831, 377] width 1235 height 364
click at [565, 223] on button "查 询" at bounding box center [561, 222] width 49 height 24
click at [557, 231] on button "查 询" at bounding box center [561, 222] width 49 height 24
click at [575, 226] on button "查 询" at bounding box center [561, 222] width 49 height 24
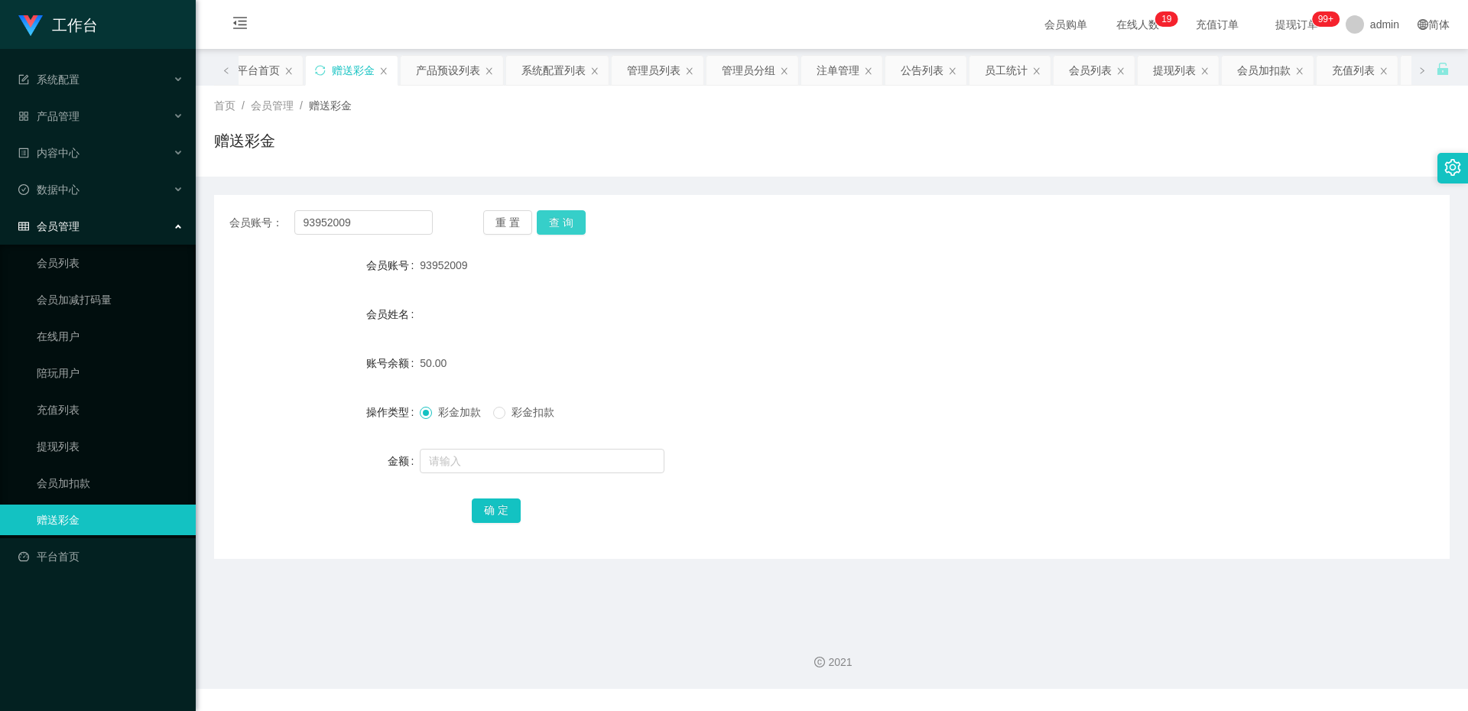
click at [570, 230] on button "查 询" at bounding box center [561, 222] width 49 height 24
click at [559, 230] on button "查 询" at bounding box center [561, 222] width 49 height 24
click at [463, 460] on input "text" at bounding box center [542, 461] width 245 height 24
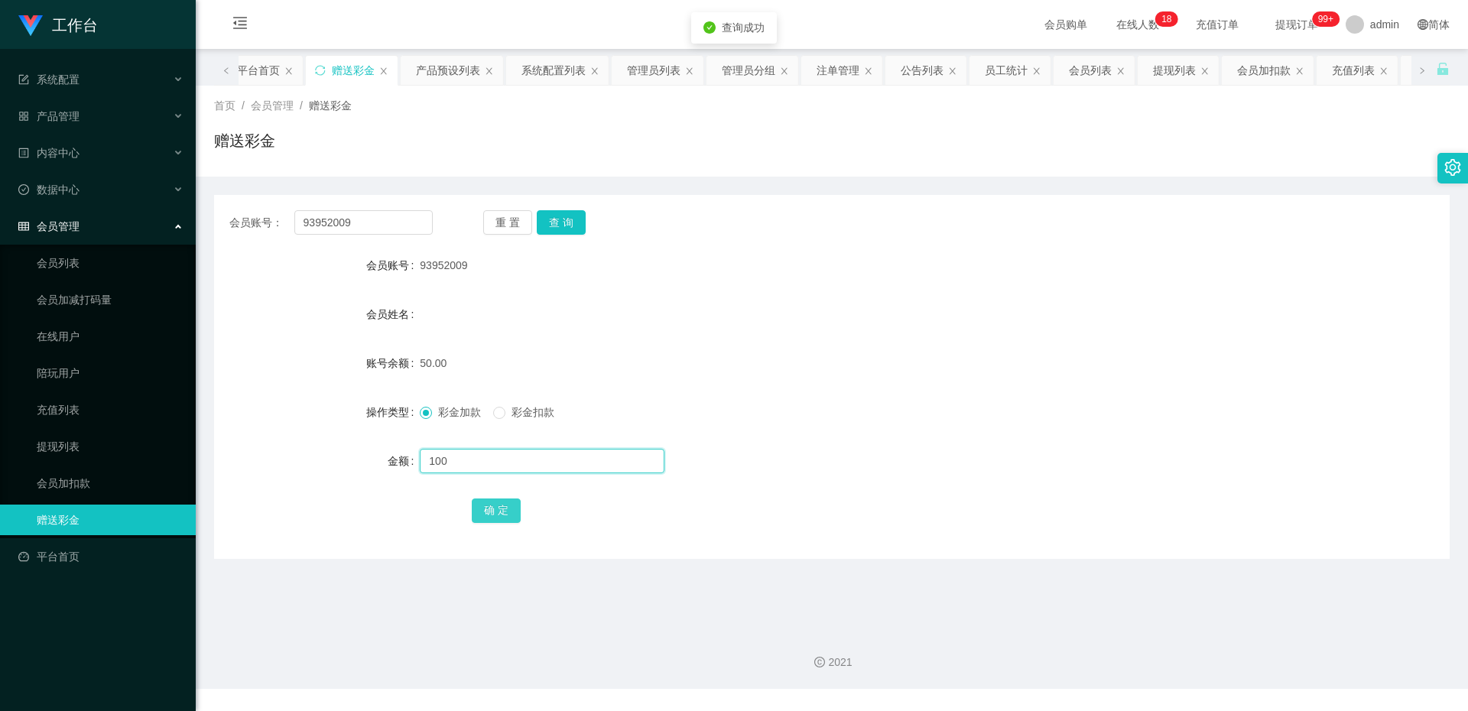
type input "100"
click at [487, 515] on button "确 定" at bounding box center [496, 510] width 49 height 24
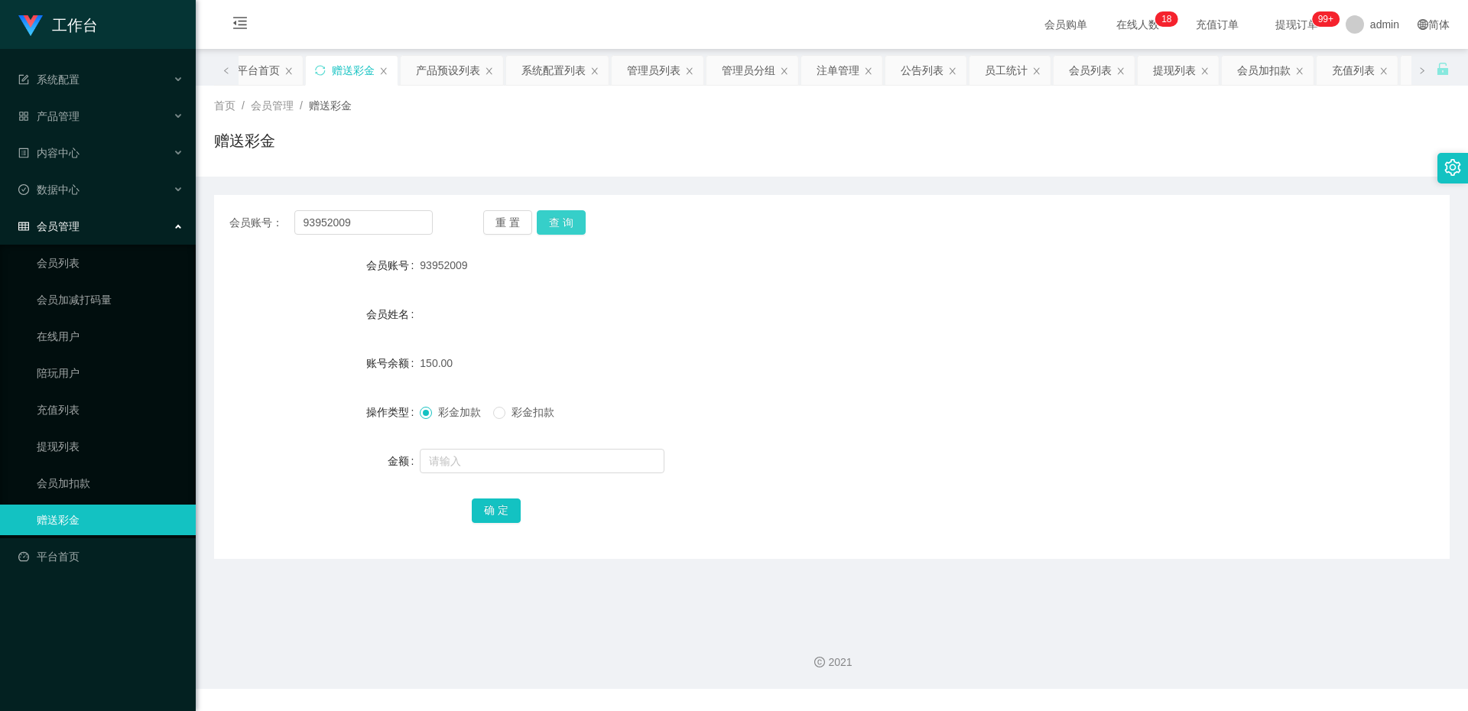
click at [547, 228] on button "查 询" at bounding box center [561, 222] width 49 height 24
click at [567, 219] on button "查 询" at bounding box center [561, 222] width 49 height 24
click at [558, 233] on button "查 询" at bounding box center [561, 222] width 49 height 24
click at [110, 412] on link "充值列表" at bounding box center [110, 409] width 147 height 31
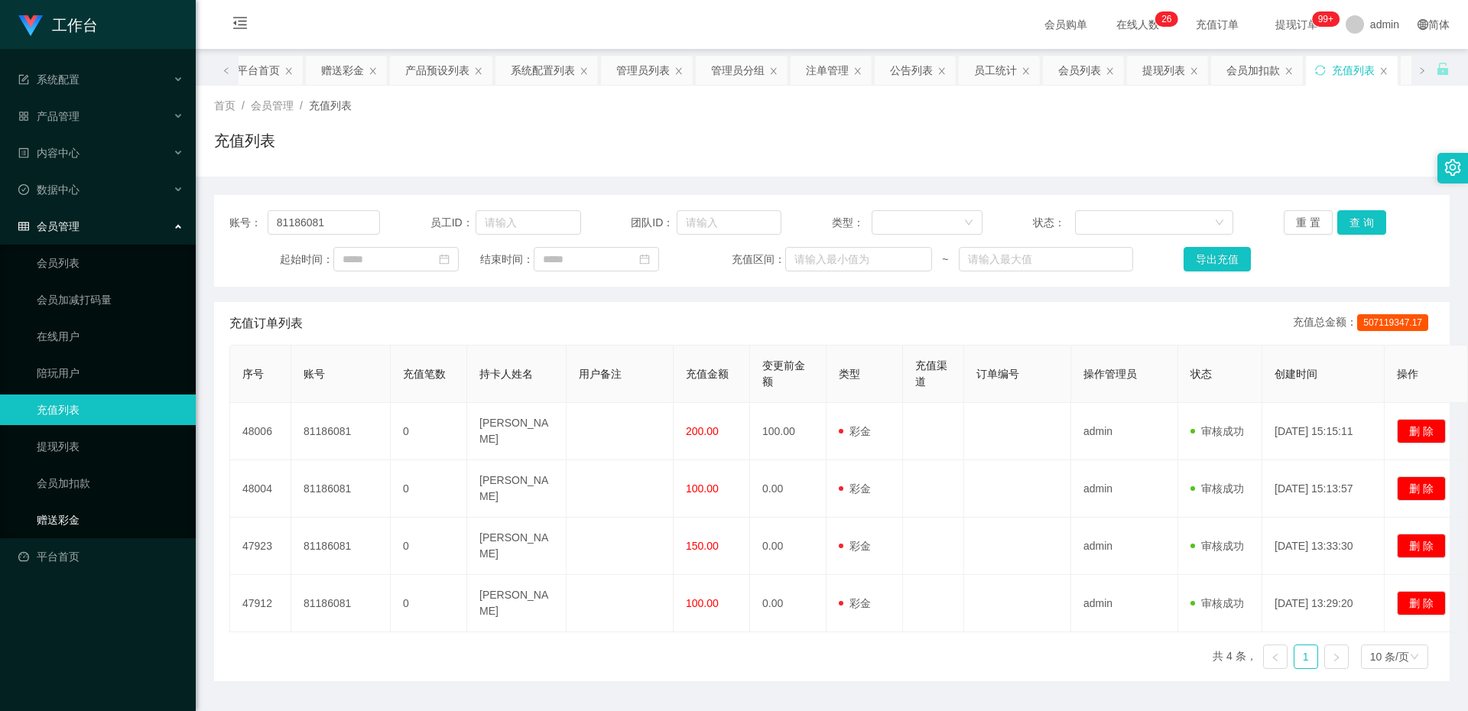
click at [68, 516] on link "赠送彩金" at bounding box center [110, 520] width 147 height 31
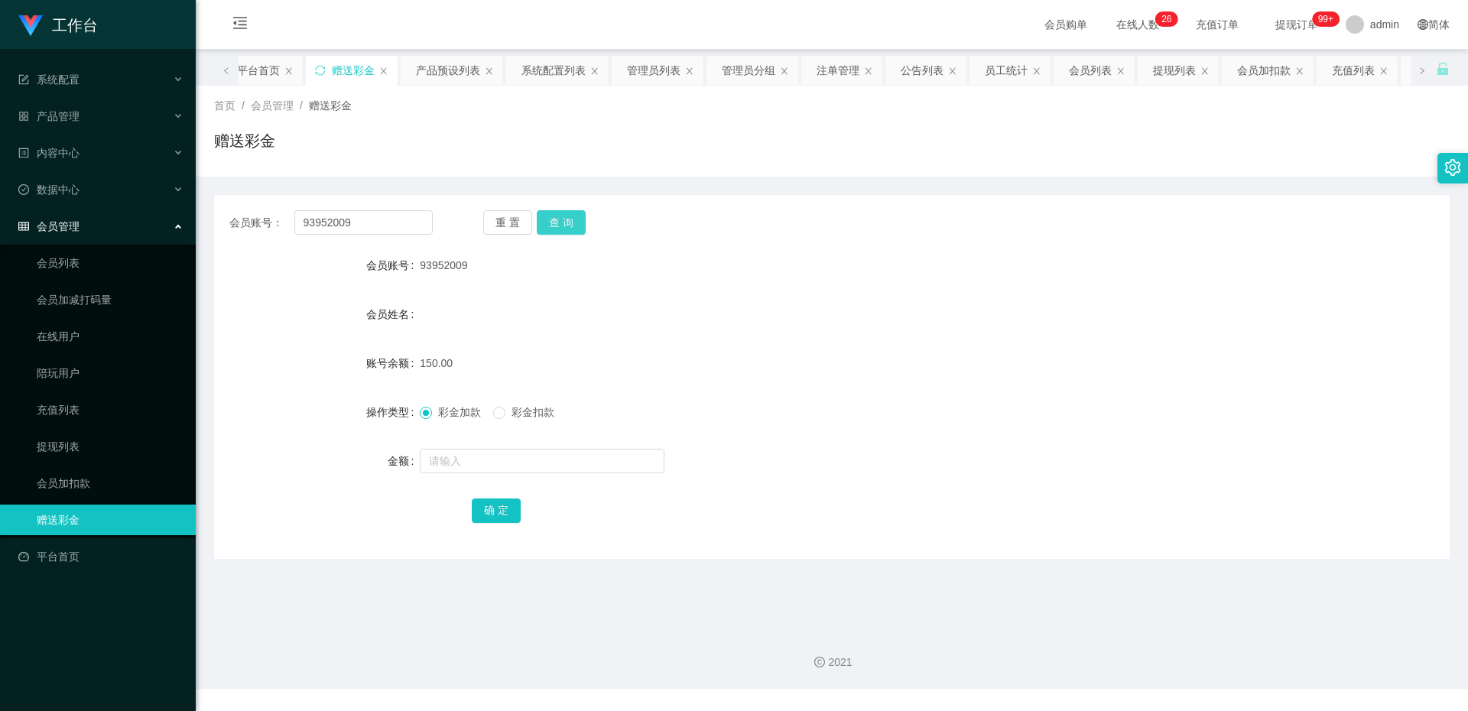
click at [557, 220] on button "查 询" at bounding box center [561, 222] width 49 height 24
click at [571, 215] on button "查 询" at bounding box center [561, 222] width 49 height 24
click at [106, 453] on link "提现列表" at bounding box center [110, 446] width 147 height 31
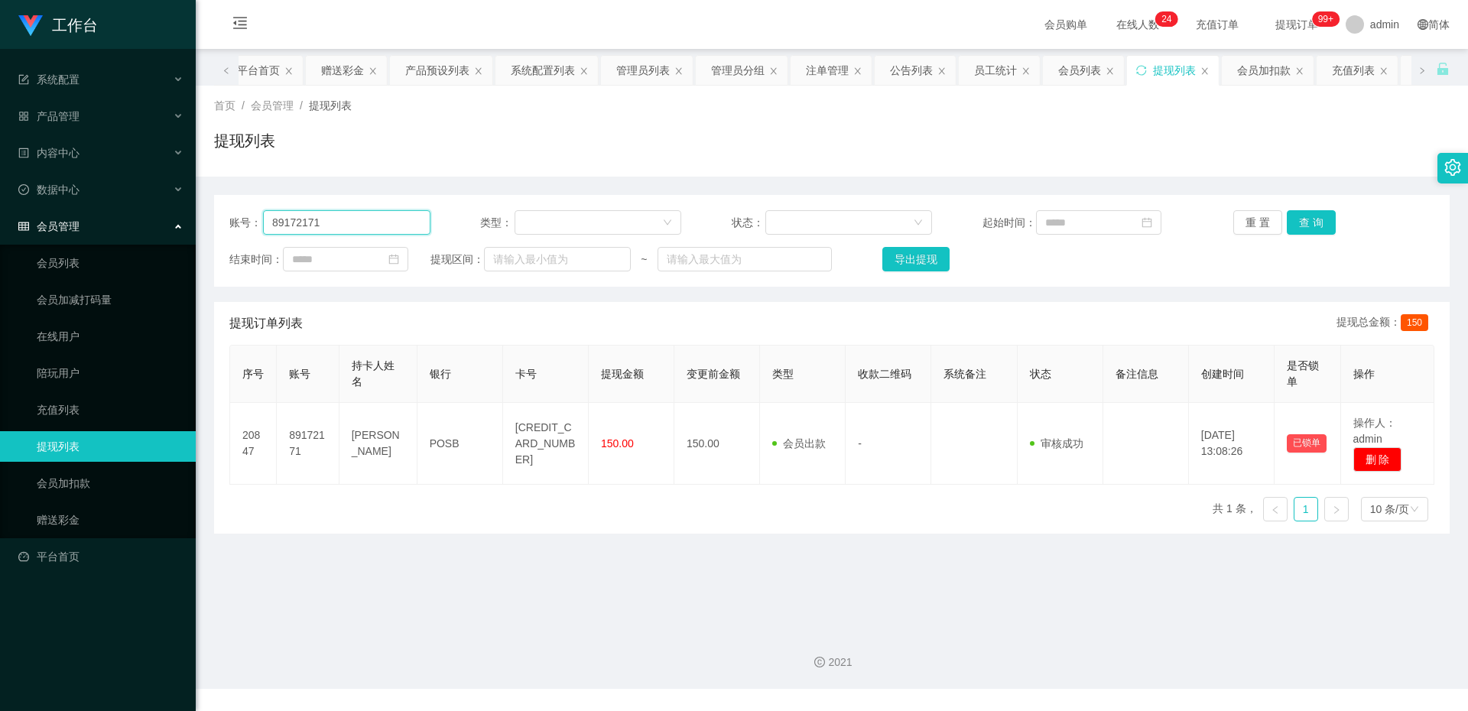
drag, startPoint x: 397, startPoint y: 214, endPoint x: 180, endPoint y: 225, distance: 216.6
click at [180, 225] on section "工作台 系统配置 产品管理 产品列表 产品预设列表 开奖记录 注单管理 即时注单 内容中心 站内信 公告列表 活动列表 数据中心 员工统计 团队统计 会员管理…" at bounding box center [734, 344] width 1468 height 689
paste input "🎉恭喜您成功晋升学员🎉 学员福利： 🔔下一单订阅任务开始每单奖励为【8积分】 1积分=SGD1💰 📌晋升学员每日可以参加一次 15:00 和 19:00 商家…"
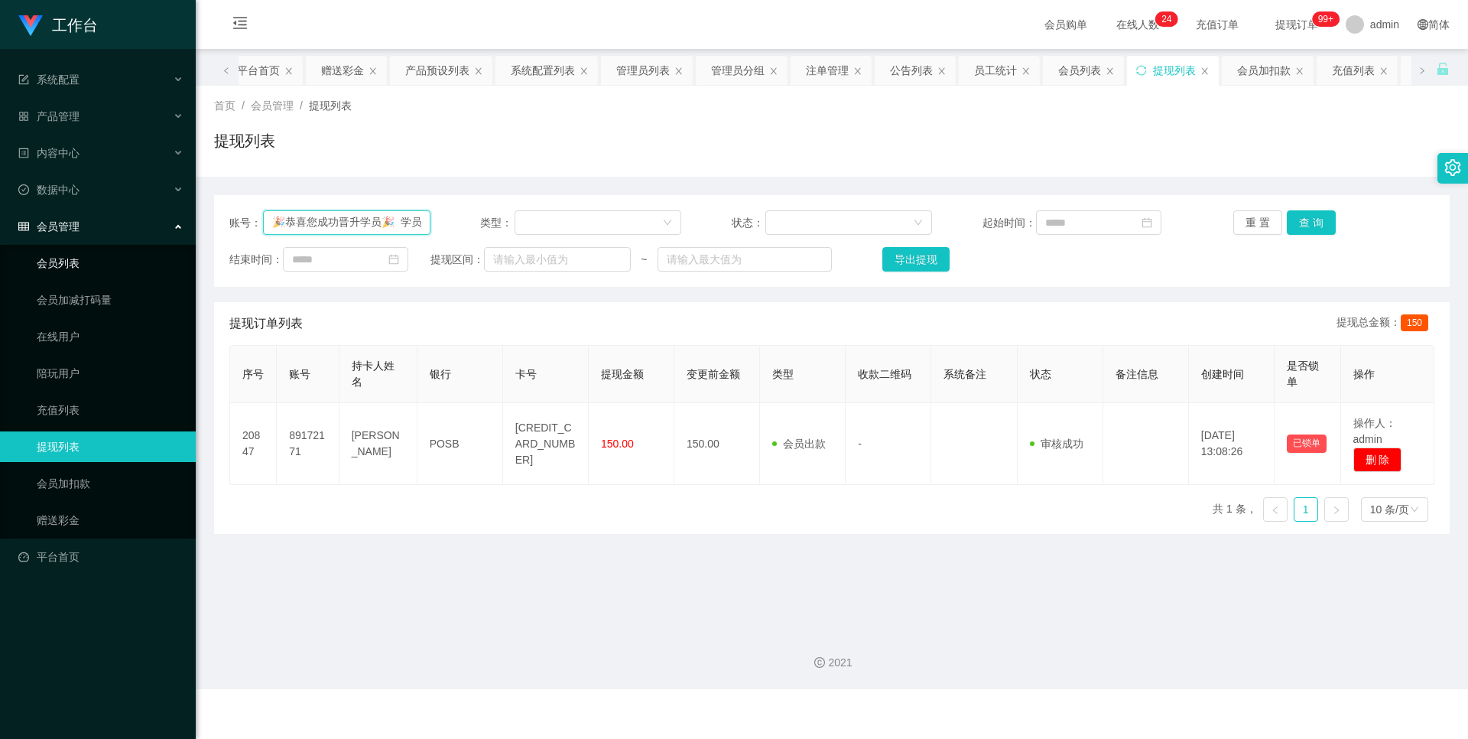
scroll to position [0, 1063]
type input "🎉恭喜您成功晋升学员🎉 学员福利： 🔔下一单订阅任务开始每单奖励为【8积分】 1积分=SGD1💰 📌晋升学员每日可以参加一次 15:00 和 19:00 商家…"
drag, startPoint x: 441, startPoint y: 216, endPoint x: 398, endPoint y: 224, distance: 43.5
click at [413, 224] on div "账号： 🎉恭喜您成功晋升学员🎉 学员福利： 🔔下一单订阅任务开始每单奖励为【8积分】 1积分=SGD1💰 📌晋升学员每日可以参加一次 15:00 和 19:0…" at bounding box center [831, 222] width 1205 height 24
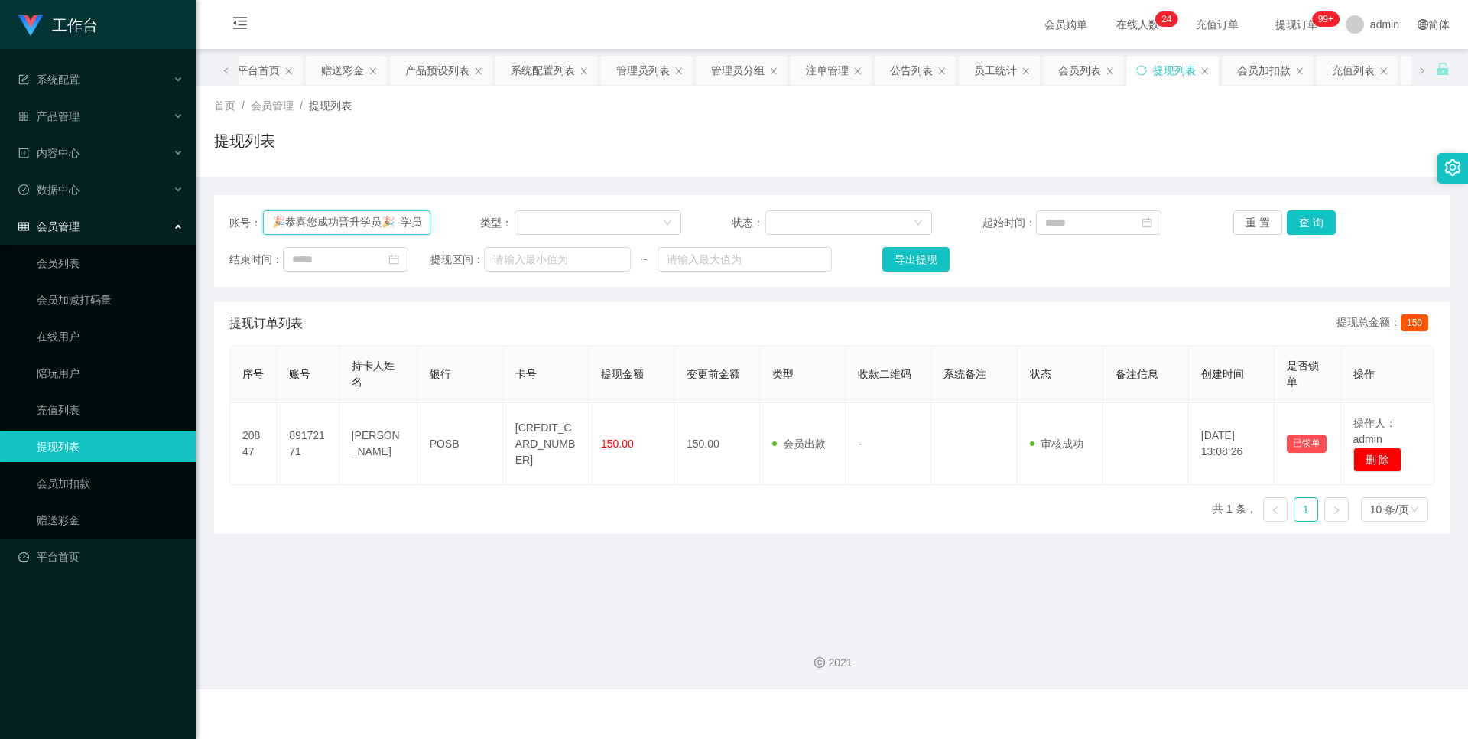
click at [398, 225] on input "🎉恭喜您成功晋升学员🎉 学员福利： 🔔下一单订阅任务开始每单奖励为【8积分】 1积分=SGD1💰 📌晋升学员每日可以参加一次 15:00 和 19:00 商家…" at bounding box center [346, 222] width 167 height 24
click at [37, 514] on link "赠送彩金" at bounding box center [110, 520] width 147 height 31
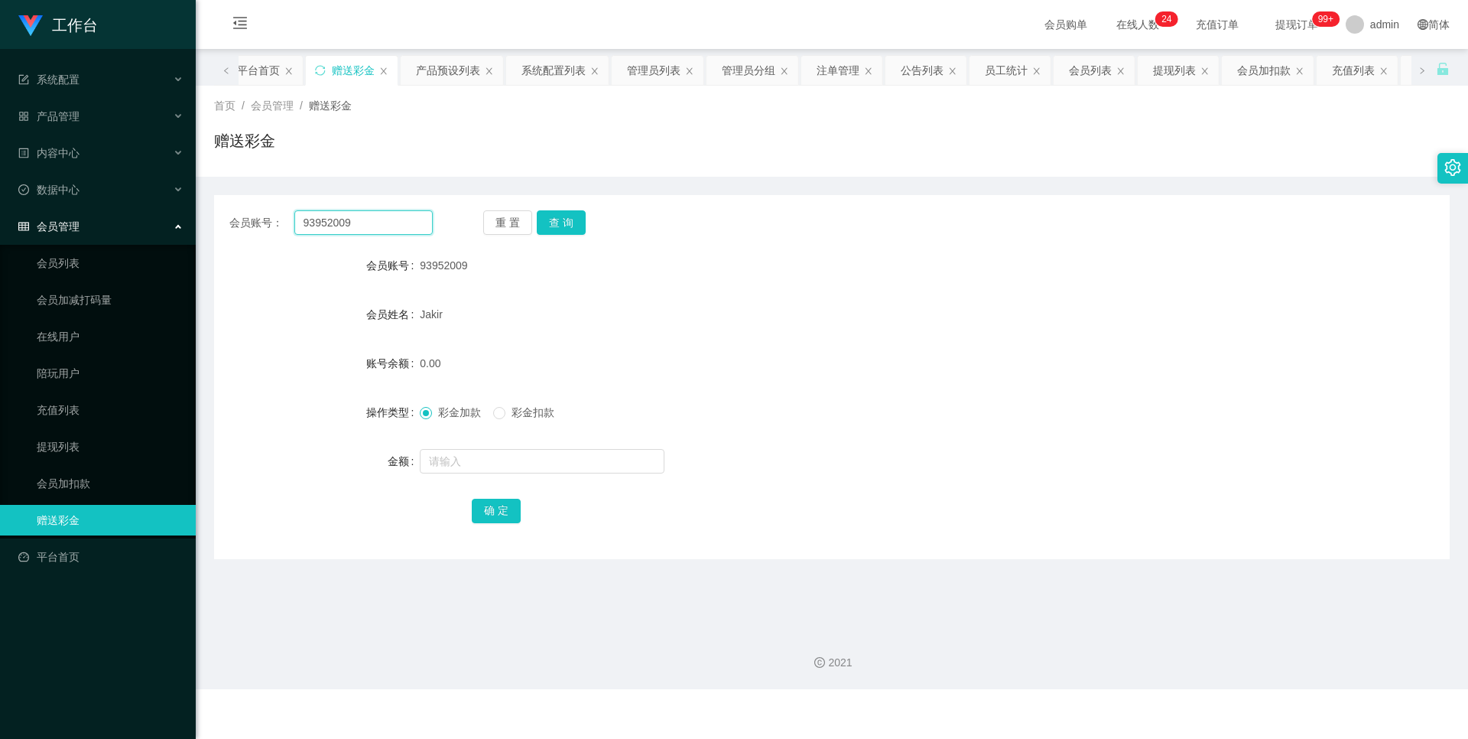
drag, startPoint x: 375, startPoint y: 219, endPoint x: 264, endPoint y: 213, distance: 111.0
click at [264, 213] on div "会员账号： 93952009" at bounding box center [330, 222] width 203 height 24
click at [105, 443] on link "提现列表" at bounding box center [110, 446] width 147 height 31
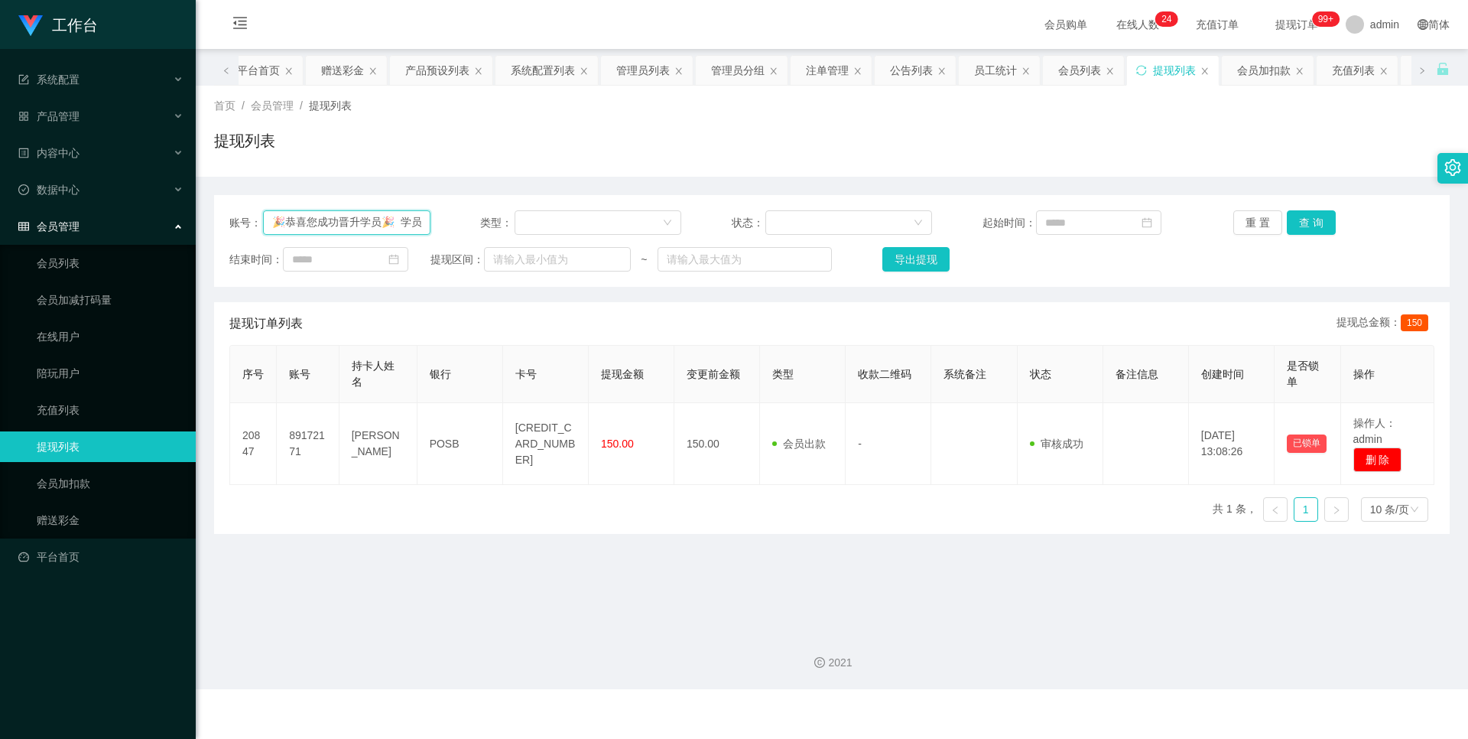
drag, startPoint x: 390, startPoint y: 222, endPoint x: 372, endPoint y: 222, distance: 18.3
click at [372, 222] on input "🎉恭喜您成功晋升学员🎉 学员福利： 🔔下一单订阅任务开始每单奖励为【8积分】 1积分=SGD1💰 📌晋升学员每日可以参加一次 15:00 和 19:00 商家…" at bounding box center [346, 222] width 167 height 24
click at [372, 222] on input "🎉 学员[PERSON_NAME]： 🔔下一单订阅任务开始每单奖励为【8积分】 1积分=SGD1💰 📌晋升学员每日可以参加一次 15:00 和 19:00 商…" at bounding box center [346, 222] width 167 height 24
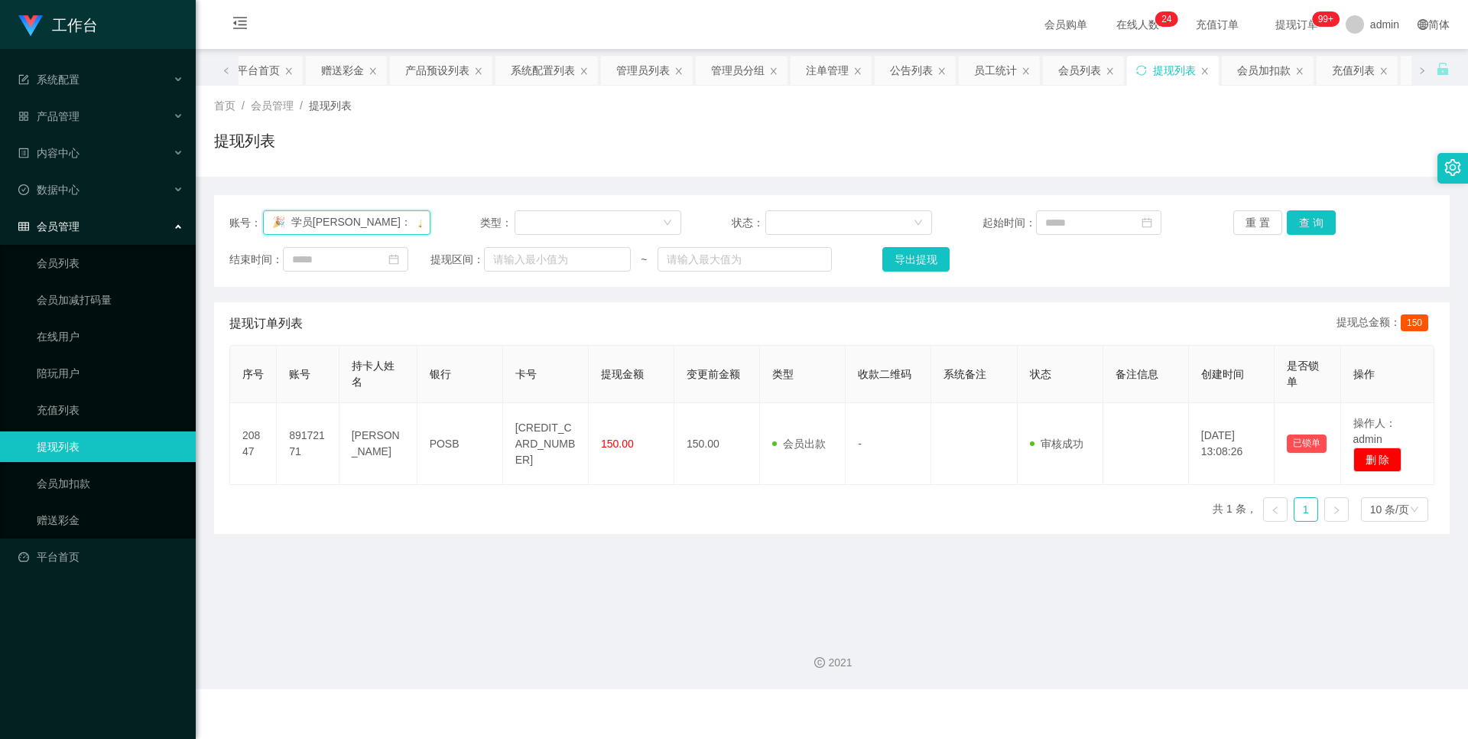
type input "🎉 学员[PERSON_NAME]： 🔔下单订阅任务开始每单奖励为【8积分】 1积分=SGD1💰 📌晋升学员每日可以参加一次 15:00 和 19:00 商家…"
click at [372, 222] on input "🎉 学员[PERSON_NAME]： 🔔下单订阅任务开始每单奖励为【8积分】 1积分=SGD1💰 📌晋升学员每日可以参加一次 15:00 和 19:00 商家…" at bounding box center [346, 222] width 167 height 24
click at [372, 224] on input "text" at bounding box center [346, 222] width 167 height 24
drag, startPoint x: 372, startPoint y: 225, endPoint x: 379, endPoint y: 248, distance: 23.9
click at [379, 248] on div "账号： 类型： 状态： 起始时间： 重 置 查 询 结束时间： 提现区间： ~ 导出提现" at bounding box center [831, 241] width 1235 height 92
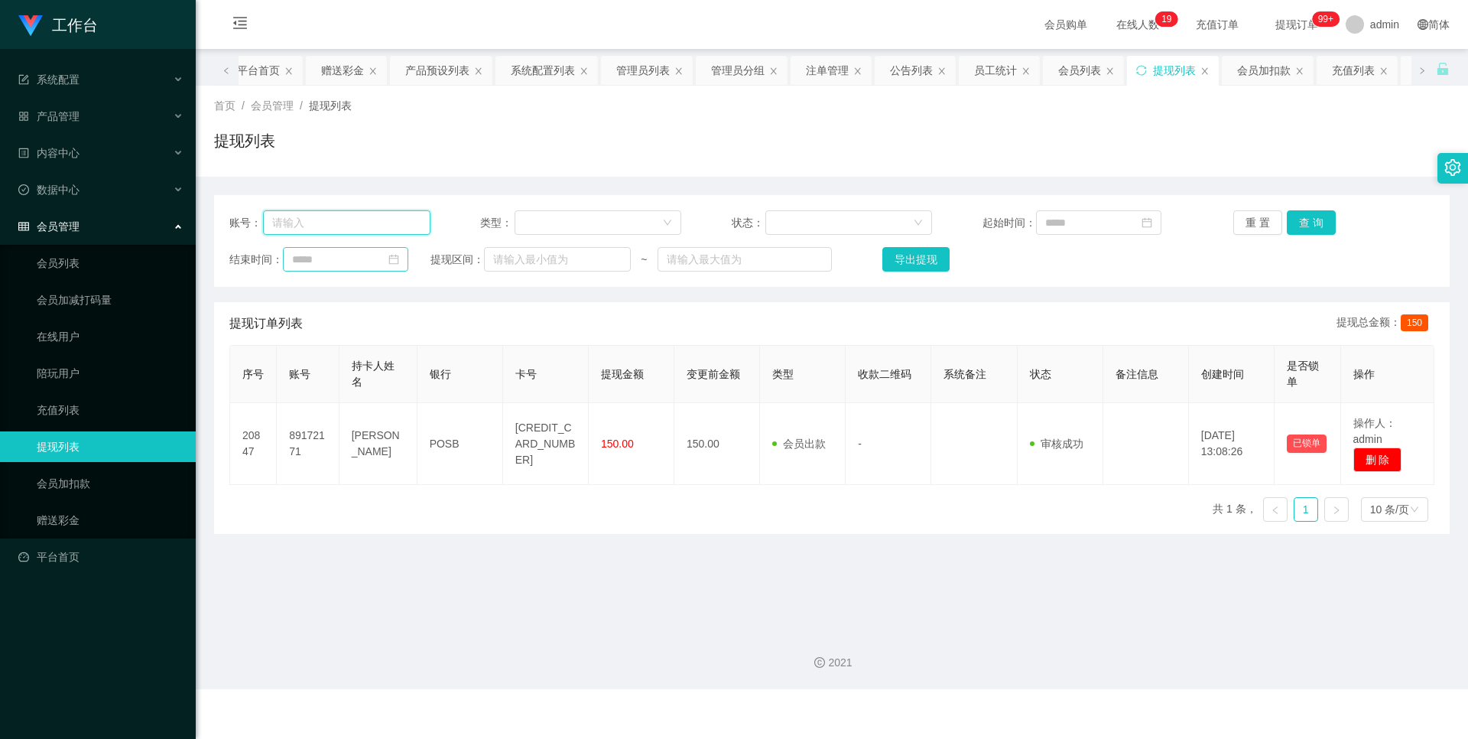
paste input "93952009"
type input "93952009"
click at [1304, 219] on div "账号： 93952009 类型： 状态： 起始时间： 重 置 查 询 结束时间： 提现区间： ~ 导出提现" at bounding box center [831, 241] width 1235 height 92
click at [1305, 219] on button "查 询" at bounding box center [1311, 222] width 49 height 24
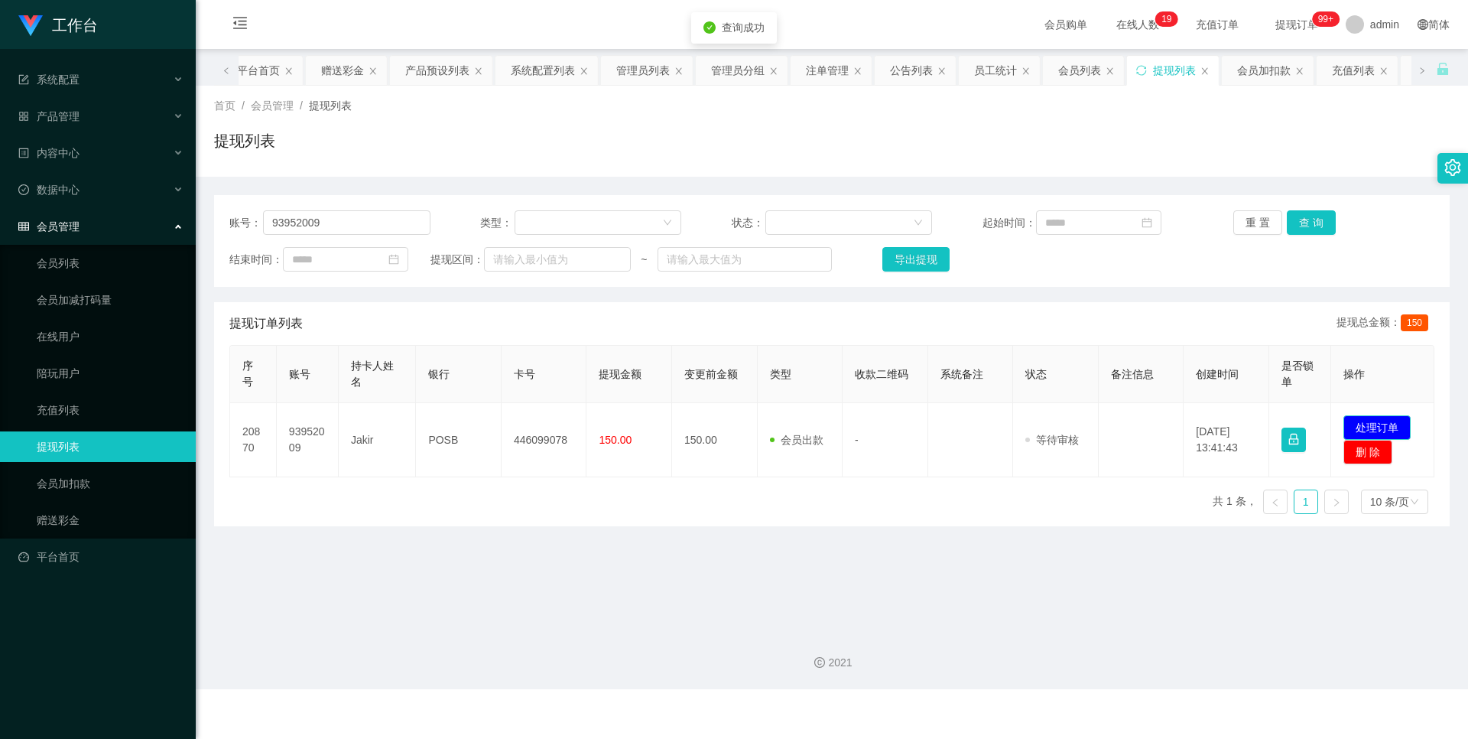
drag, startPoint x: 1376, startPoint y: 430, endPoint x: 1286, endPoint y: 424, distance: 90.4
click at [1375, 430] on button "处理订单" at bounding box center [1376, 427] width 67 height 24
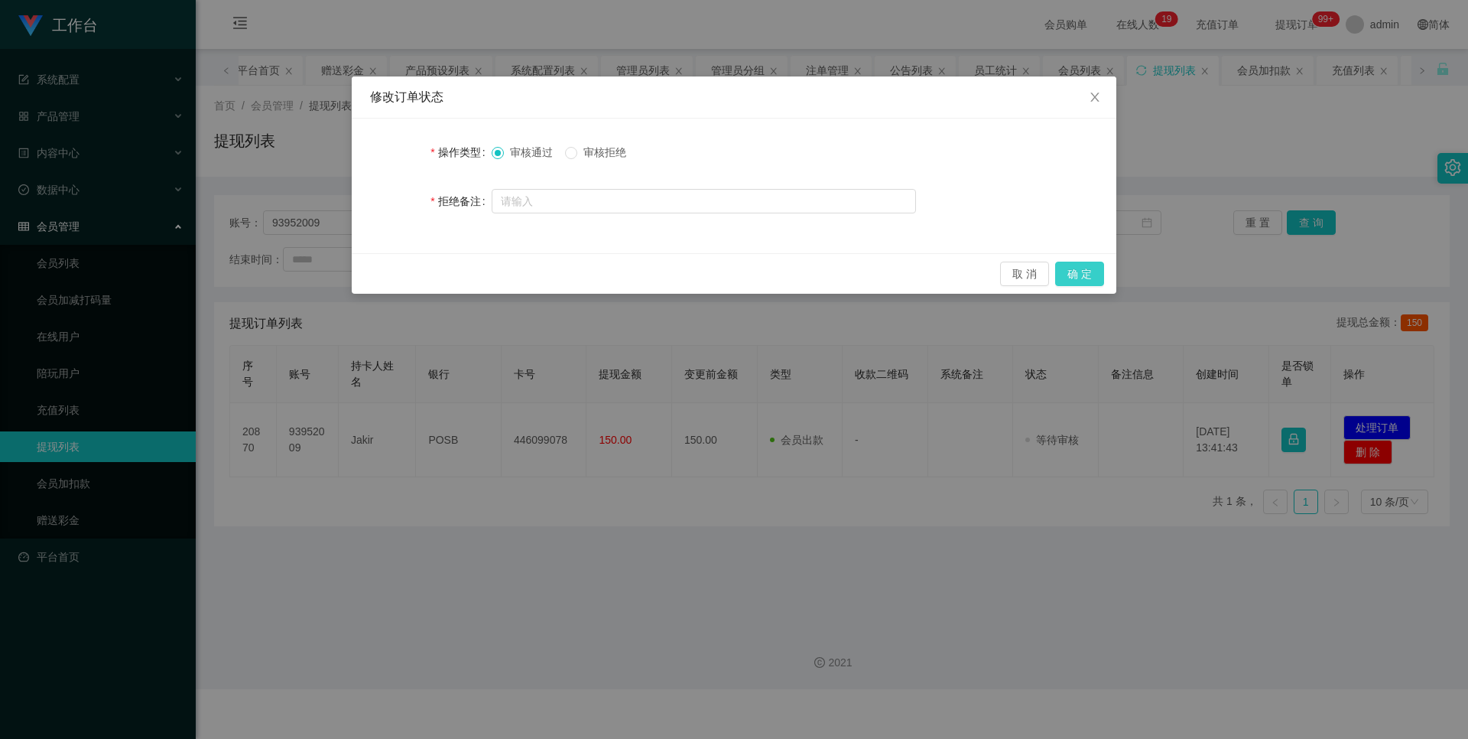
click at [1099, 262] on button "确 定" at bounding box center [1079, 273] width 49 height 24
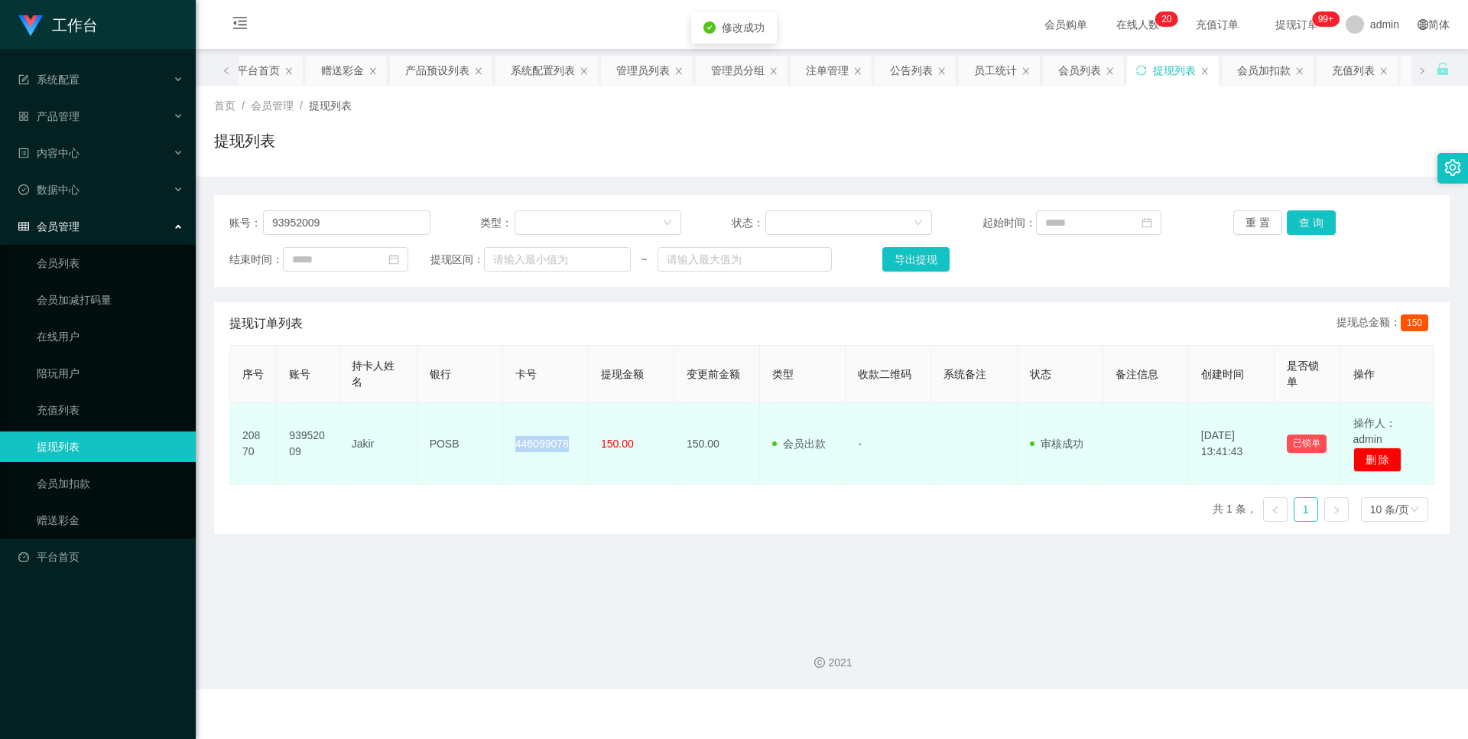
drag, startPoint x: 573, startPoint y: 440, endPoint x: 511, endPoint y: 444, distance: 62.0
click at [511, 444] on td "446099078" at bounding box center [546, 444] width 86 height 82
copy td "446099078"
drag, startPoint x: 442, startPoint y: 435, endPoint x: 430, endPoint y: 437, distance: 12.4
click at [430, 437] on td "POSB" at bounding box center [460, 444] width 86 height 82
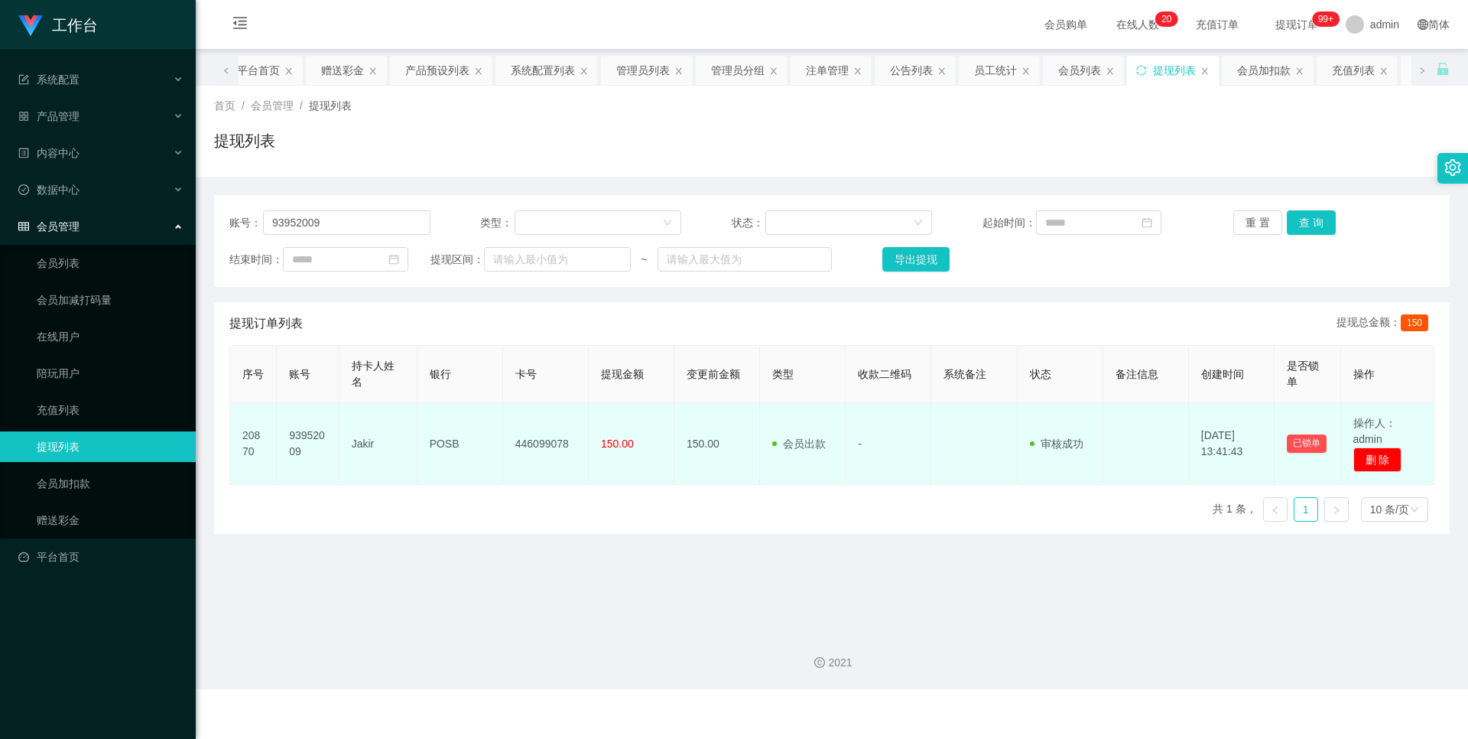
click at [469, 438] on td "POSB" at bounding box center [460, 444] width 86 height 82
drag, startPoint x: 466, startPoint y: 438, endPoint x: 422, endPoint y: 439, distance: 44.3
click at [422, 439] on td "POSB" at bounding box center [460, 444] width 86 height 82
copy td "POSB"
drag, startPoint x: 382, startPoint y: 447, endPoint x: 345, endPoint y: 437, distance: 38.8
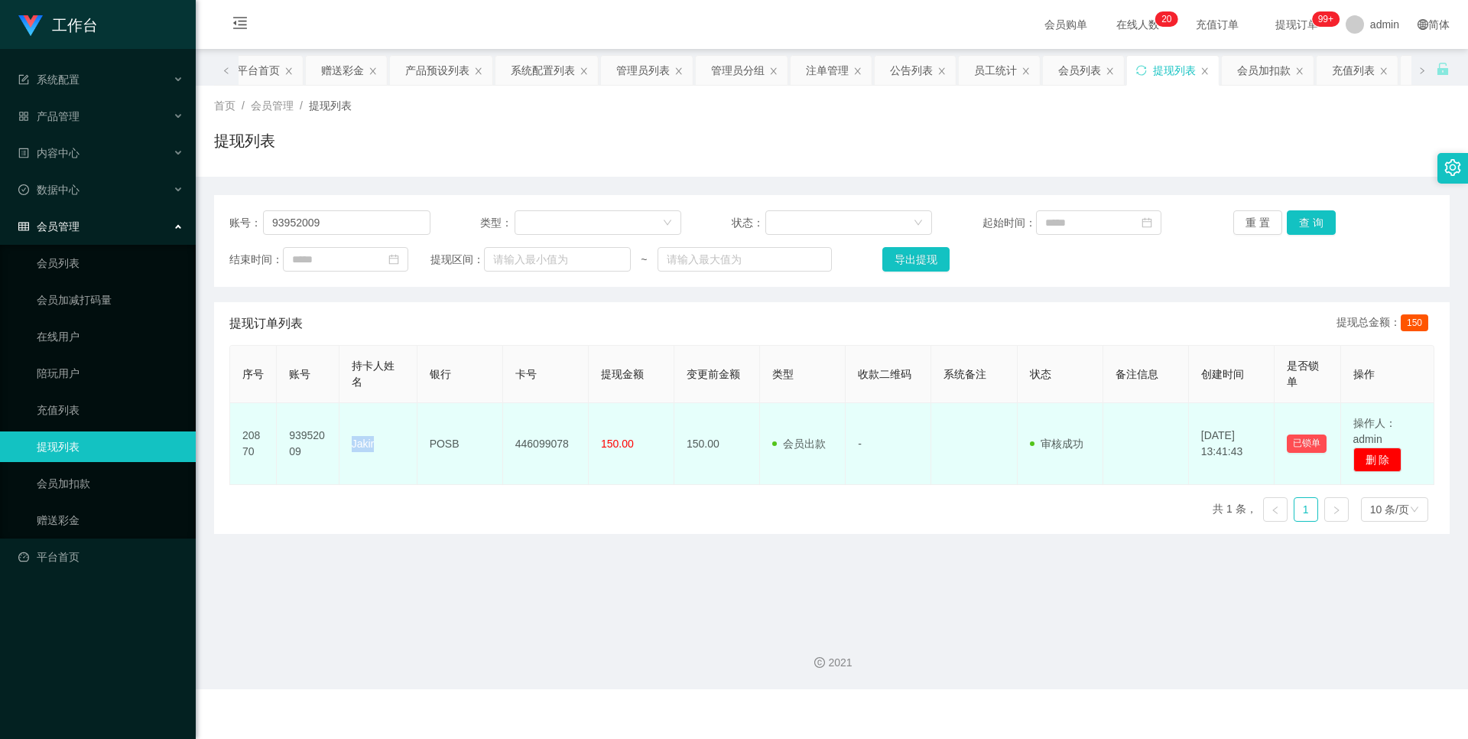
click at [345, 437] on td "Jakir" at bounding box center [378, 444] width 78 height 82
copy td "Jakir"
